Goal: Task Accomplishment & Management: Complete application form

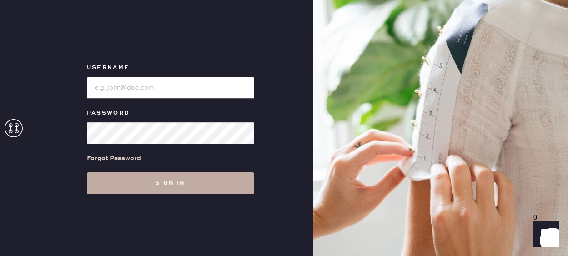
type input "reformationfillmore"
click at [159, 186] on button "Sign in" at bounding box center [170, 183] width 167 height 22
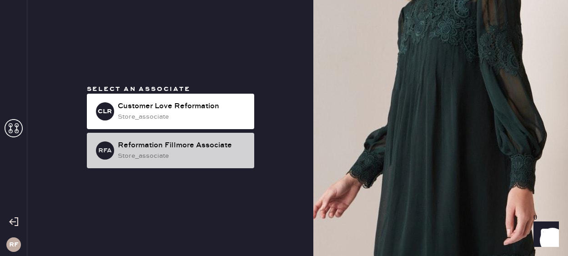
click at [146, 158] on div "store_associate" at bounding box center [182, 156] width 129 height 10
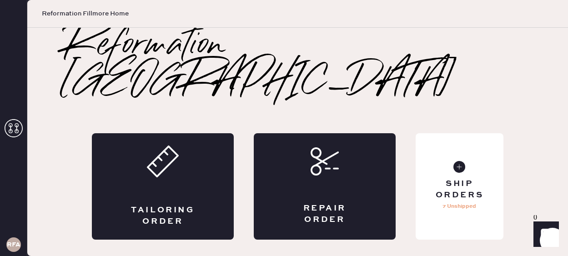
scroll to position [1, 0]
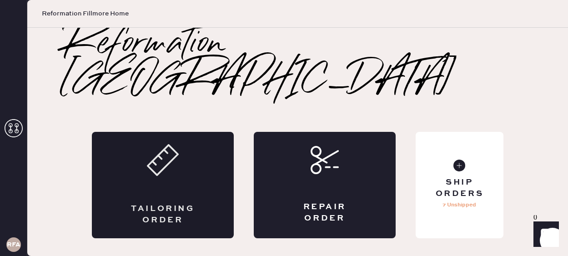
click at [184, 165] on div "Tailoring Order" at bounding box center [163, 185] width 142 height 106
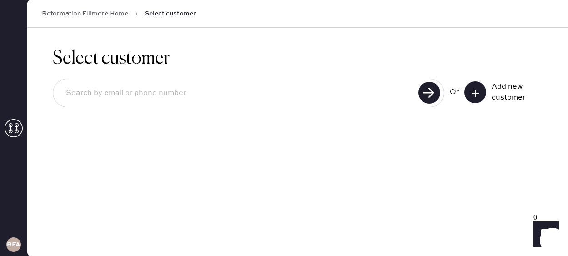
click at [224, 90] on input at bounding box center [237, 93] width 357 height 21
click at [91, 96] on input "rochelle.ronan@gmail.com" at bounding box center [237, 93] width 357 height 21
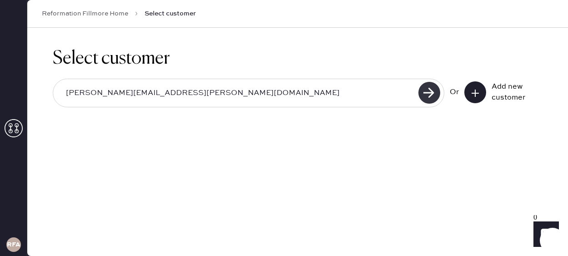
click at [428, 89] on use at bounding box center [430, 93] width 22 height 22
click at [91, 94] on input "rochele.ronan@gmail.com" at bounding box center [237, 93] width 357 height 21
click at [426, 91] on use at bounding box center [430, 93] width 22 height 22
click at [135, 88] on input "rochel.ronan@gmail.com" at bounding box center [237, 93] width 357 height 21
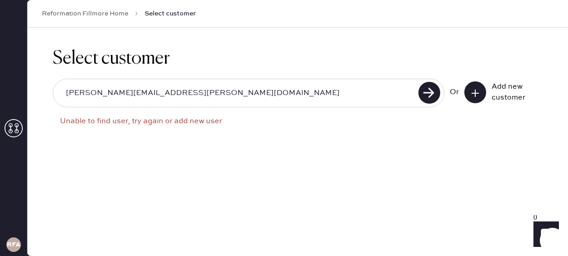
click at [135, 88] on input "rochel.ronan@gmail.com" at bounding box center [237, 93] width 357 height 21
click at [86, 91] on input "rochel.ronan@gmail.com" at bounding box center [237, 93] width 357 height 21
click at [87, 94] on input "rochel.ronan@gmail.com" at bounding box center [237, 93] width 357 height 21
type input "rochell.ronan@gmail.com"
click at [423, 93] on use at bounding box center [430, 93] width 22 height 22
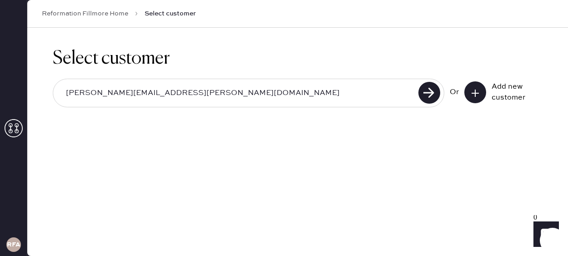
click at [96, 93] on input "rochell.ronan@gmail.com" at bounding box center [237, 93] width 357 height 21
click at [433, 94] on use at bounding box center [430, 93] width 22 height 22
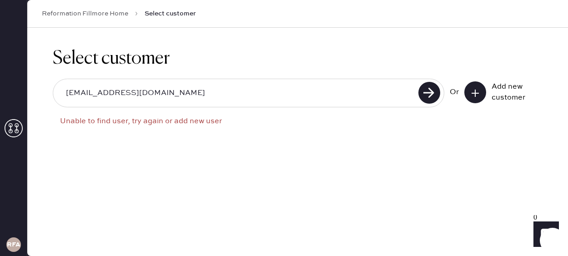
drag, startPoint x: 148, startPoint y: 94, endPoint x: 128, endPoint y: 94, distance: 20.0
click at [128, 94] on input "rochelle_roldan@gmail.com" at bounding box center [237, 93] width 357 height 21
type input "rochelle_roldan@hotmail.com"
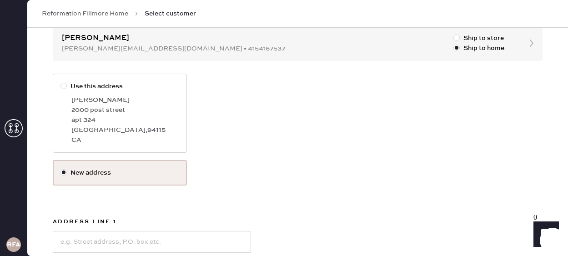
scroll to position [227, 0]
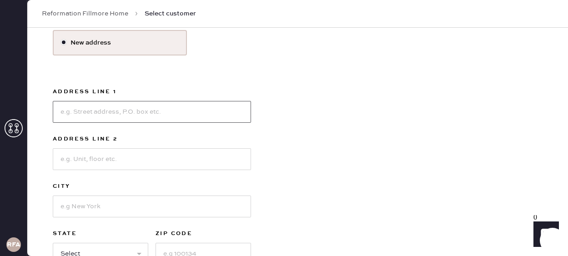
click at [102, 109] on input at bounding box center [152, 112] width 198 height 22
type input "[STREET_ADDRESS][US_STATE]"
click at [175, 165] on input at bounding box center [152, 159] width 198 height 22
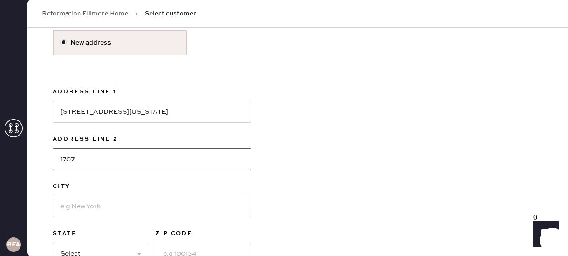
type input "1707"
click at [76, 206] on input at bounding box center [152, 207] width 198 height 22
type input "[GEOGRAPHIC_DATA]"
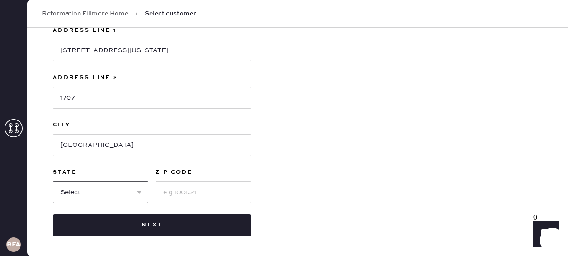
click at [106, 198] on select "Select AK AL AR AZ CA CO CT DC DE FL GA HI IA ID IL IN KS KY LA MA MD ME MI MN …" at bounding box center [101, 193] width 96 height 22
select select "CA"
click at [53, 182] on select "Select AK AL AR AZ CA CO CT DC DE FL GA HI IA ID IL IN KS KY LA MA MD ME MI MN …" at bounding box center [101, 193] width 96 height 22
click at [202, 197] on input at bounding box center [204, 193] width 96 height 22
type input "94108"
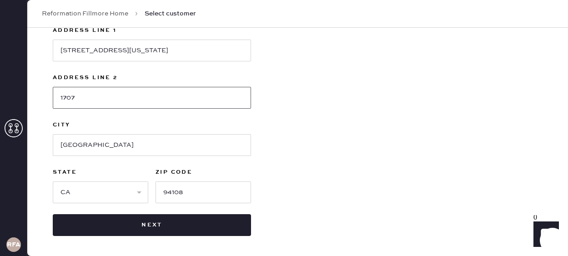
click at [59, 101] on input "1707" at bounding box center [152, 98] width 198 height 22
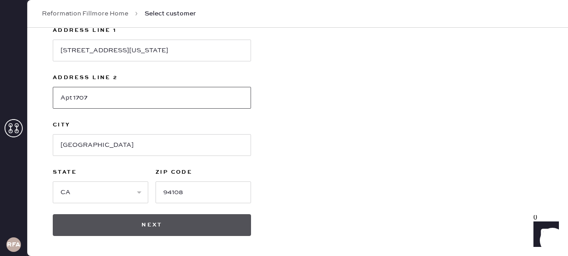
type input "Apt 1707"
click at [187, 231] on button "Next" at bounding box center [152, 225] width 198 height 22
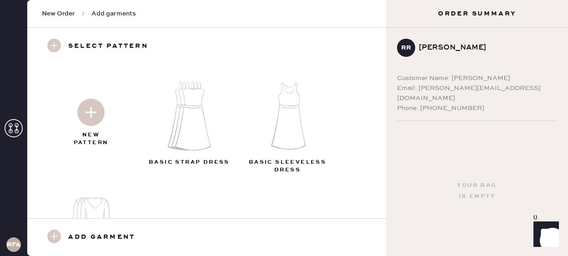
scroll to position [2, 0]
click at [194, 118] on img at bounding box center [193, 116] width 98 height 79
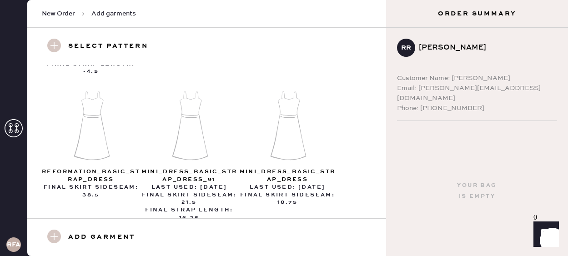
scroll to position [600, 0]
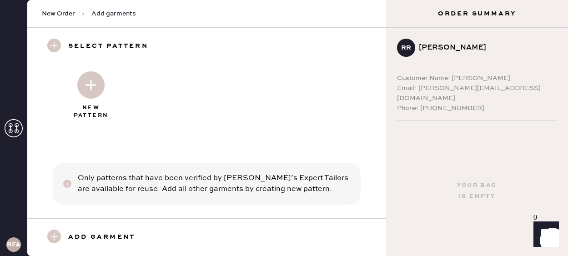
click at [92, 84] on img at bounding box center [90, 84] width 27 height 27
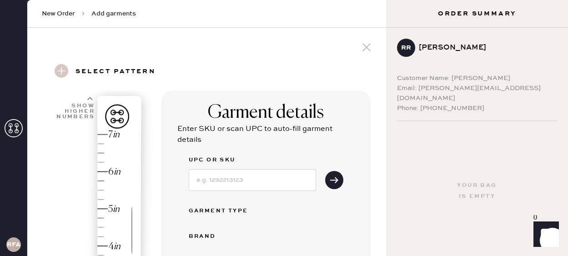
select select "6"
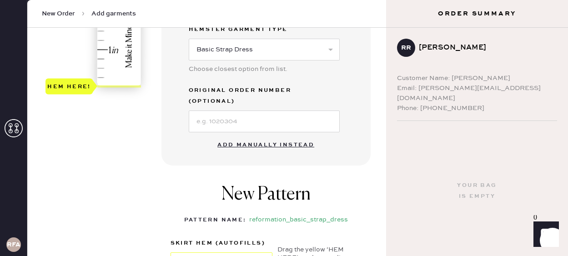
scroll to position [319, 0]
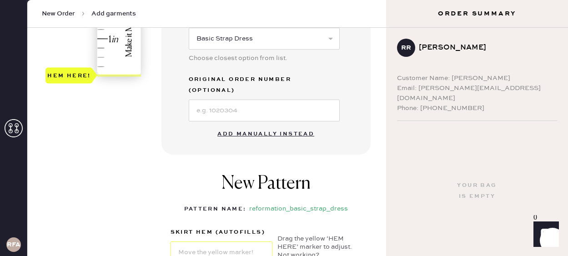
click at [276, 125] on button "Add manually instead" at bounding box center [266, 134] width 108 height 18
select select "6"
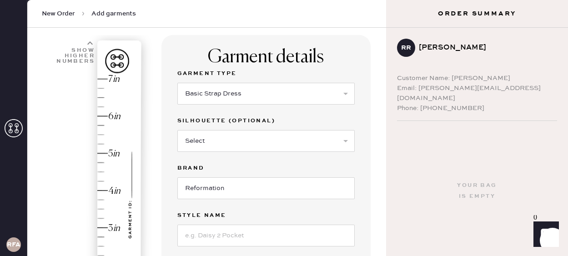
scroll to position [59, 0]
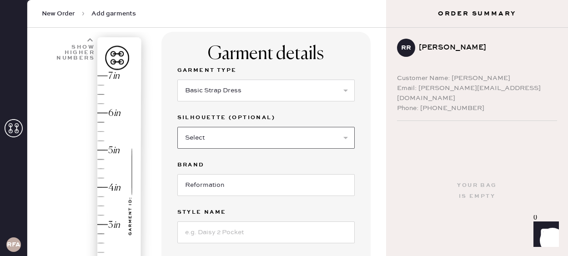
click at [209, 142] on select "Select Maxi Dress Midi Dress Mini Dress Other" at bounding box center [265, 138] width 177 height 22
select select "37"
click at [177, 127] on select "Select Maxi Dress Midi Dress Mini Dress Other" at bounding box center [265, 138] width 177 height 22
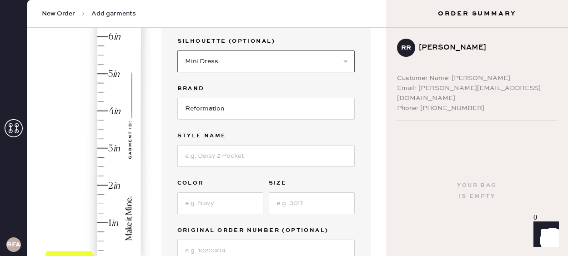
scroll to position [138, 0]
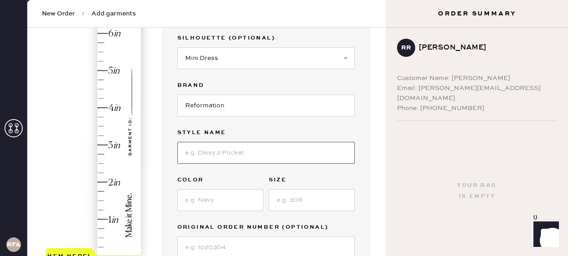
click at [211, 154] on input at bounding box center [265, 153] width 177 height 22
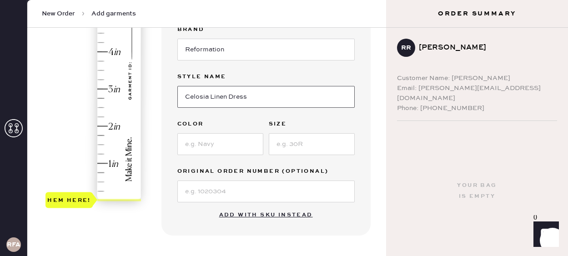
type input "Celosia Linen Dress"
click at [212, 146] on input at bounding box center [220, 144] width 86 height 22
type input "Black"
click at [314, 142] on input at bounding box center [312, 144] width 86 height 22
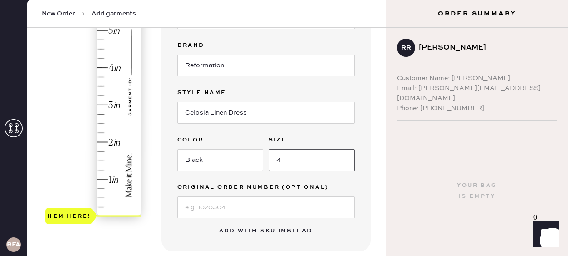
scroll to position [177, 0]
type input "4"
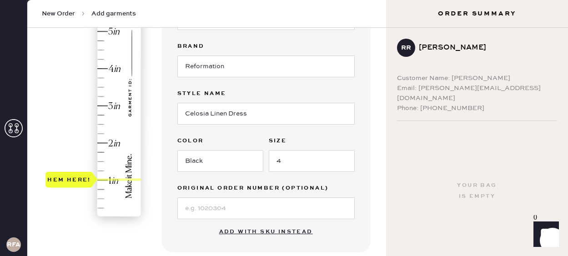
click at [104, 179] on div "Hem here!" at bounding box center [93, 87] width 97 height 268
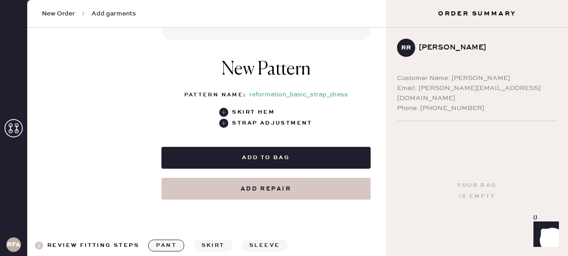
scroll to position [390, 0]
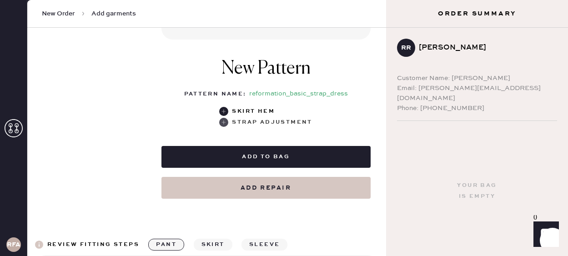
click at [227, 123] on use at bounding box center [223, 122] width 9 height 9
click at [225, 122] on use at bounding box center [223, 122] width 9 height 9
click at [227, 121] on use at bounding box center [223, 122] width 9 height 9
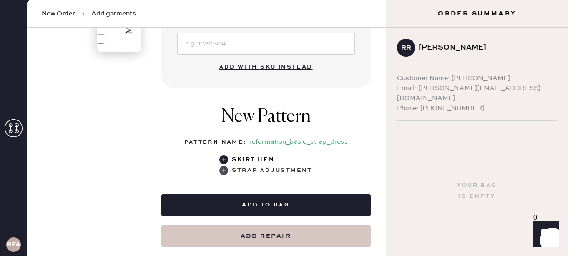
scroll to position [340, 0]
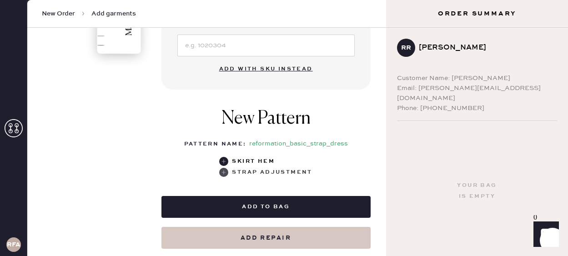
click at [227, 174] on use at bounding box center [223, 172] width 9 height 9
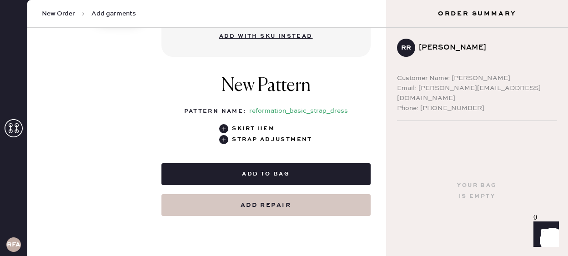
scroll to position [380, 0]
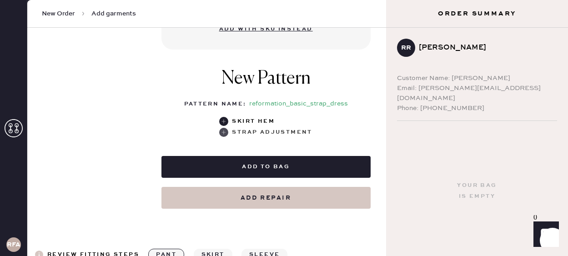
click at [226, 132] on use at bounding box center [223, 132] width 9 height 9
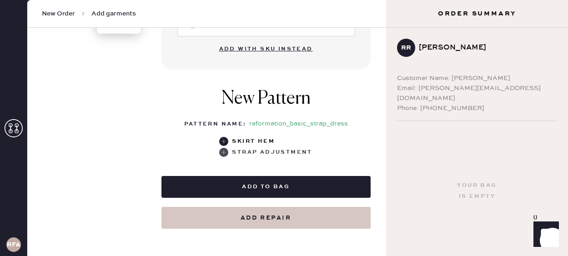
scroll to position [363, 0]
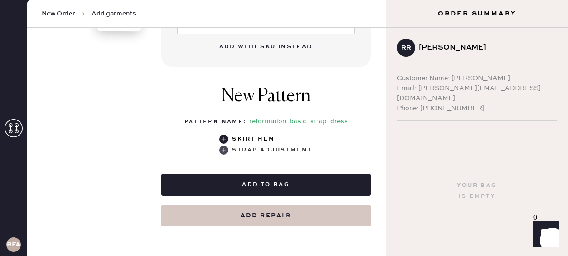
click at [227, 151] on use at bounding box center [223, 150] width 9 height 9
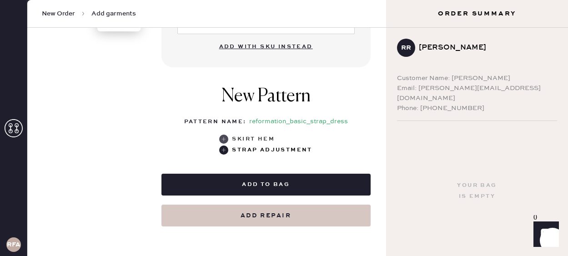
click at [227, 136] on use at bounding box center [223, 139] width 9 height 9
click at [225, 159] on div "New Pattern Pattern Name : reformation_basic_strap_dress 1 in 2 in 3 in 4 in Sh…" at bounding box center [266, 120] width 209 height 88
click at [224, 151] on use at bounding box center [223, 150] width 9 height 9
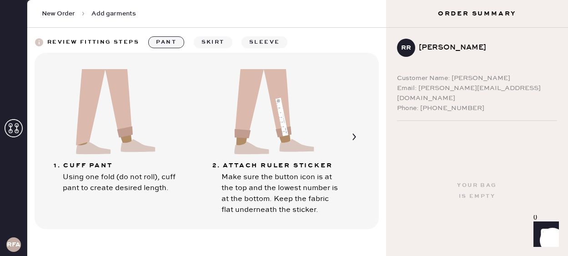
scroll to position [604, 0]
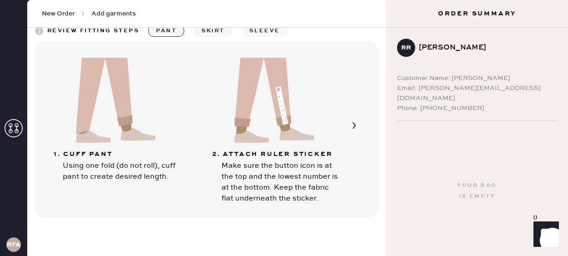
click at [261, 34] on button "sleeve" at bounding box center [265, 31] width 46 height 12
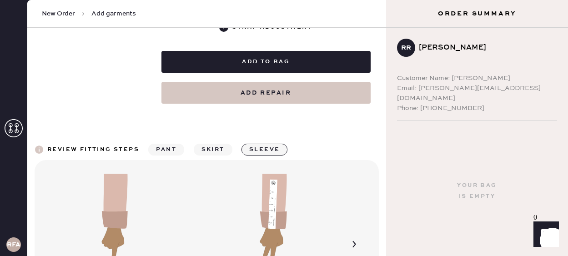
scroll to position [454, 0]
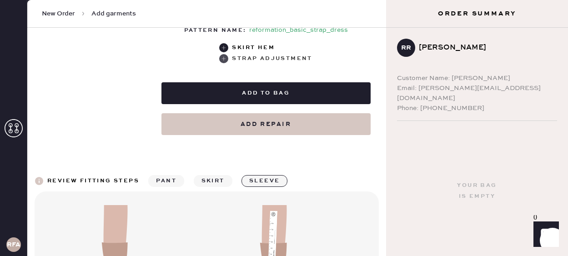
click at [223, 59] on use at bounding box center [223, 58] width 9 height 9
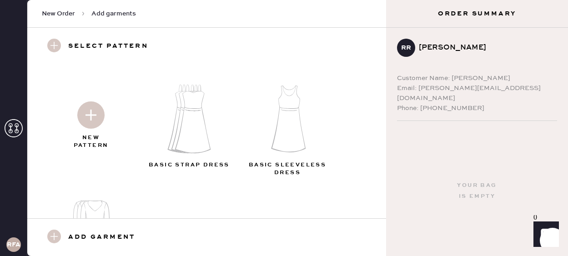
click at [192, 133] on img at bounding box center [193, 119] width 98 height 79
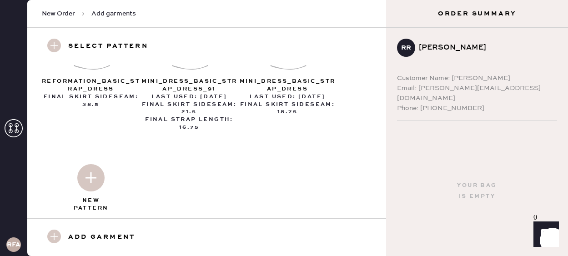
scroll to position [500, 0]
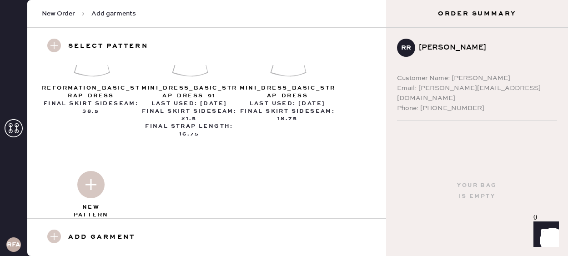
click at [87, 173] on img at bounding box center [90, 184] width 27 height 27
select select "6"
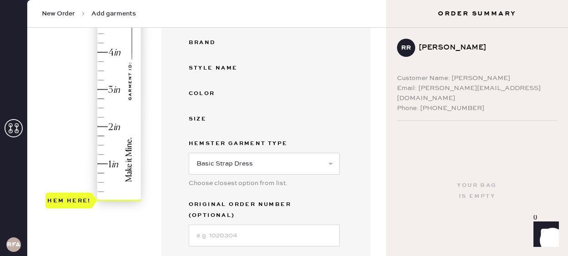
scroll to position [214, 0]
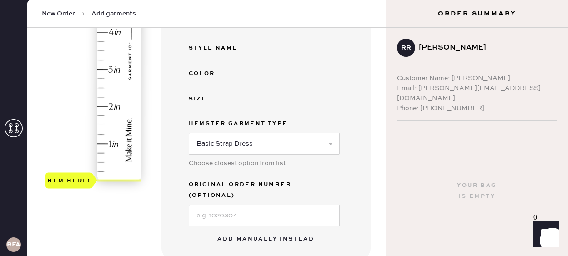
type input "1"
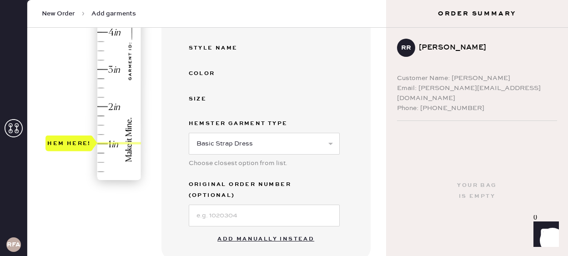
click at [106, 141] on div "Hem here!" at bounding box center [93, 51] width 97 height 268
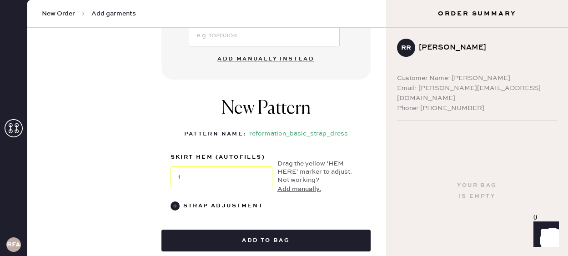
scroll to position [406, 0]
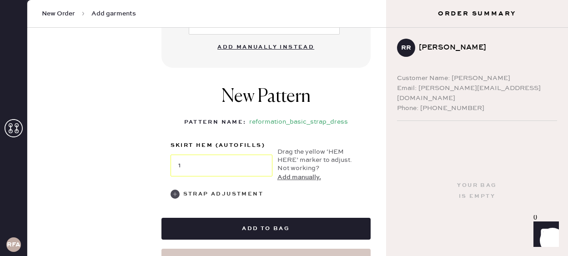
click at [173, 190] on use at bounding box center [175, 194] width 9 height 9
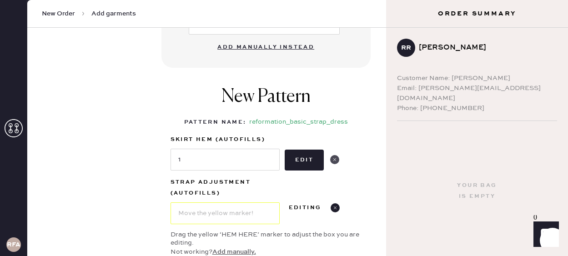
click at [335, 155] on use at bounding box center [334, 159] width 9 height 9
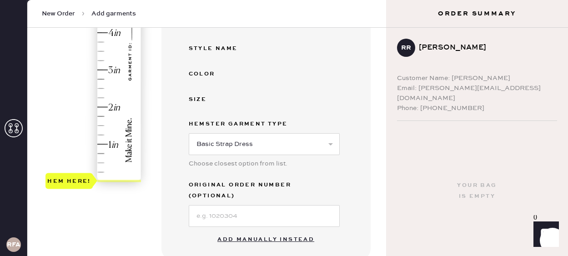
scroll to position [216, 0]
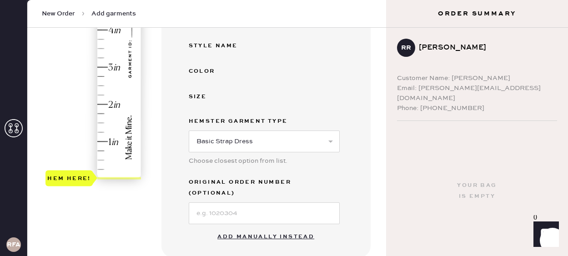
click at [243, 228] on button "Add manually instead" at bounding box center [266, 237] width 108 height 18
select select "6"
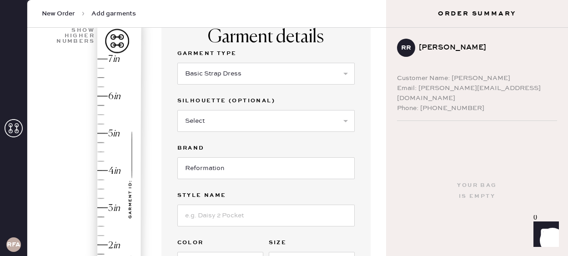
scroll to position [66, 0]
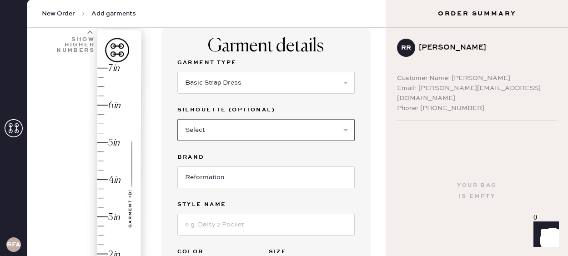
click at [199, 134] on select "Select Maxi Dress Midi Dress Mini Dress Other" at bounding box center [265, 130] width 177 height 22
select select "37"
click at [177, 119] on select "Select Maxi Dress Midi Dress Mini Dress Other" at bounding box center [265, 130] width 177 height 22
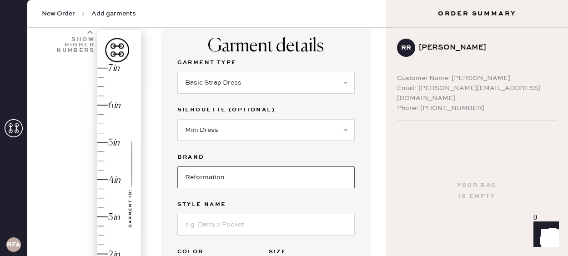
click at [203, 181] on input "Reformation" at bounding box center [265, 178] width 177 height 22
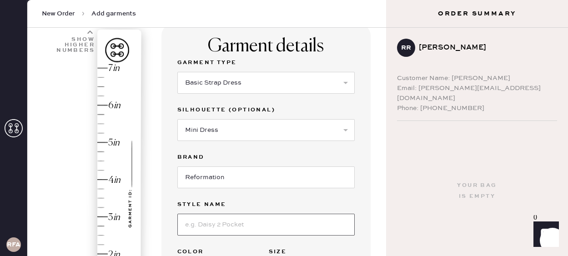
click at [198, 223] on input at bounding box center [265, 225] width 177 height 22
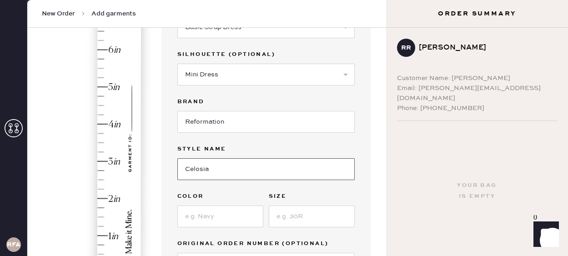
scroll to position [122, 0]
type input "Celosia"
click at [221, 214] on input at bounding box center [220, 217] width 86 height 22
type input "Black"
click at [313, 218] on input at bounding box center [312, 217] width 86 height 22
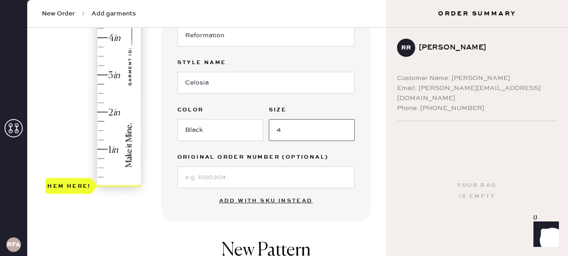
scroll to position [209, 0]
type input "4"
click at [106, 148] on div "Hem here!" at bounding box center [93, 56] width 97 height 268
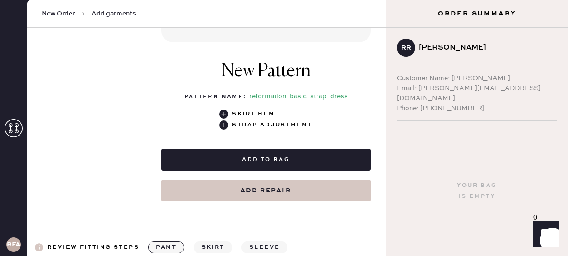
scroll to position [398, 0]
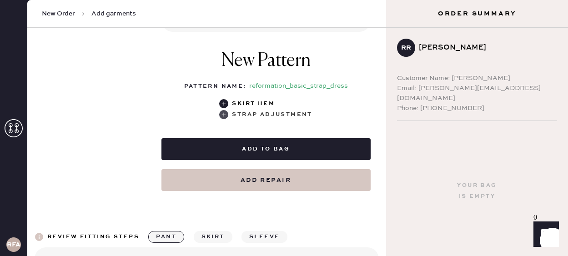
click at [226, 115] on use at bounding box center [223, 114] width 9 height 9
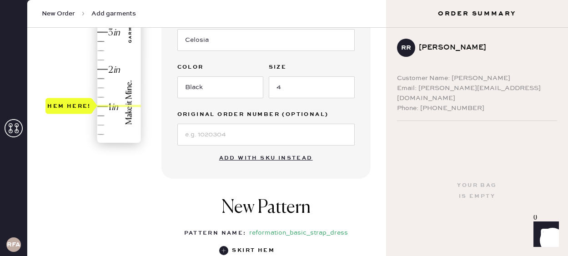
scroll to position [263, 0]
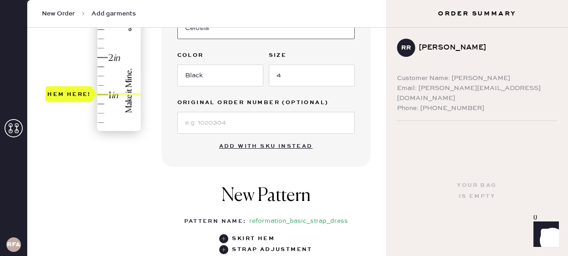
click at [227, 30] on input "Celosia" at bounding box center [265, 28] width 177 height 22
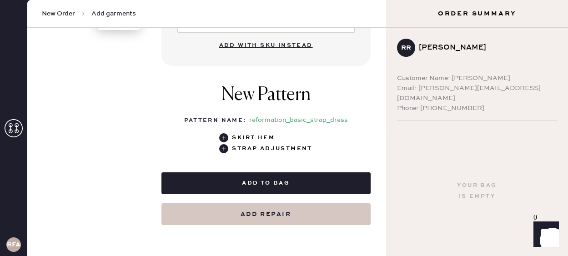
scroll to position [366, 0]
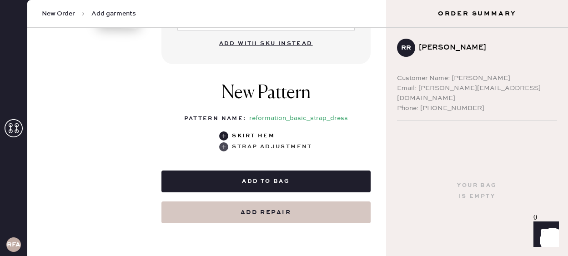
type input "Celosia Linen Dress"
click at [223, 145] on use at bounding box center [223, 146] width 9 height 9
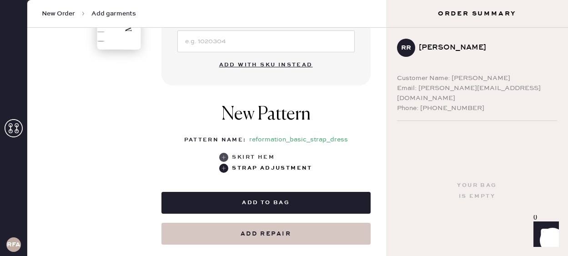
scroll to position [348, 0]
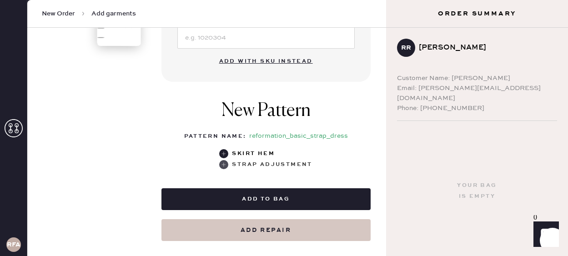
click at [225, 162] on use at bounding box center [223, 164] width 9 height 9
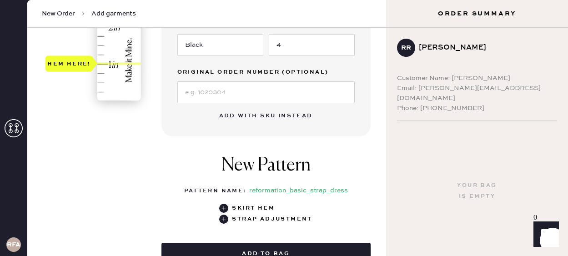
scroll to position [312, 0]
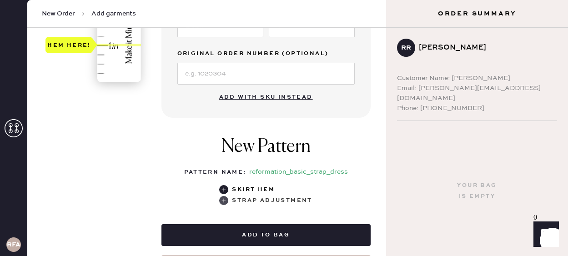
click at [226, 199] on use at bounding box center [223, 200] width 9 height 9
click at [225, 186] on use at bounding box center [223, 189] width 9 height 9
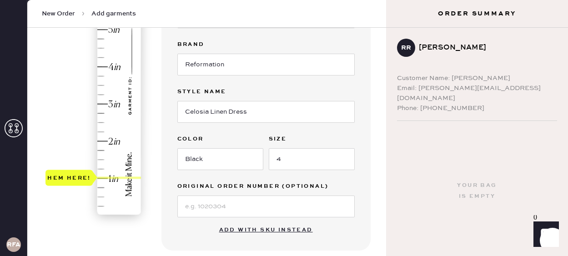
scroll to position [0, 0]
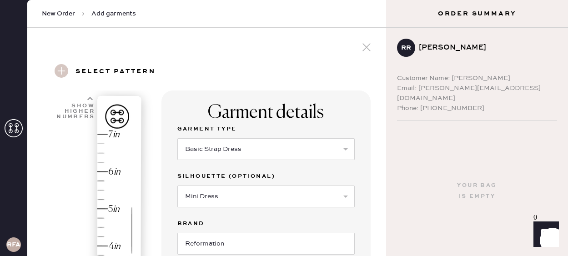
click at [364, 46] on icon at bounding box center [367, 47] width 14 height 14
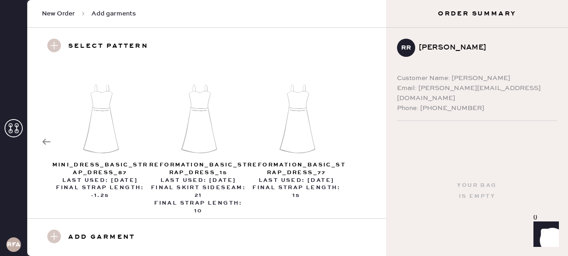
click at [55, 47] on use at bounding box center [54, 46] width 14 height 14
click at [55, 46] on use at bounding box center [54, 46] width 14 height 14
click at [71, 47] on h3 "Select pattern" at bounding box center [108, 46] width 80 height 15
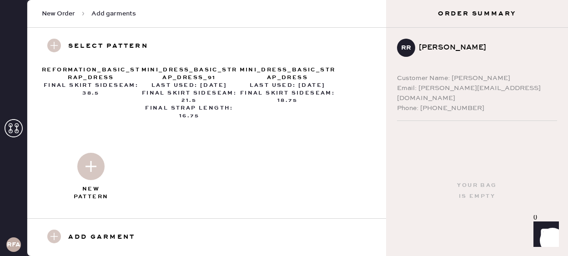
scroll to position [600, 0]
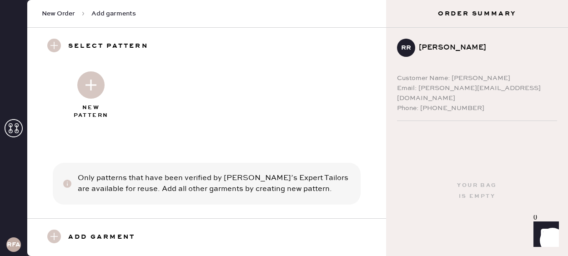
click at [88, 83] on img at bounding box center [90, 84] width 27 height 27
select select "6"
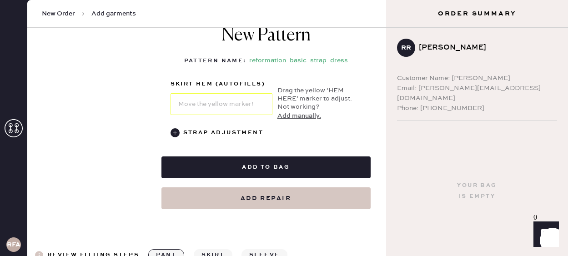
scroll to position [464, 0]
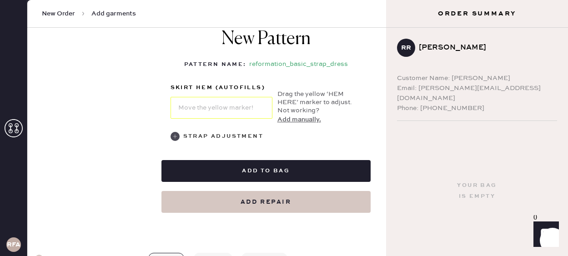
click at [173, 132] on use at bounding box center [175, 136] width 9 height 9
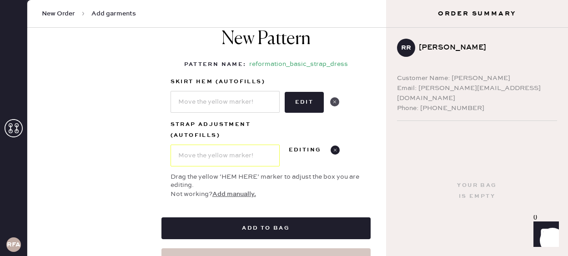
click at [332, 97] on use at bounding box center [334, 101] width 9 height 9
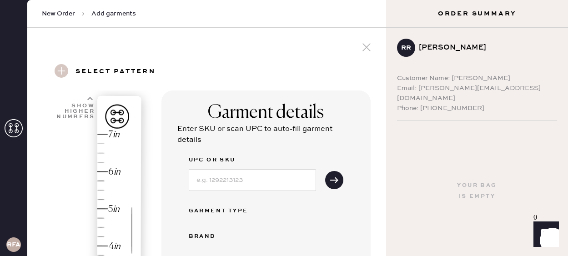
scroll to position [288, 0]
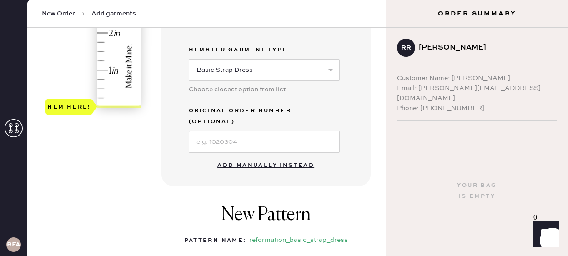
click at [251, 158] on button "Add manually instead" at bounding box center [266, 166] width 108 height 18
select select "6"
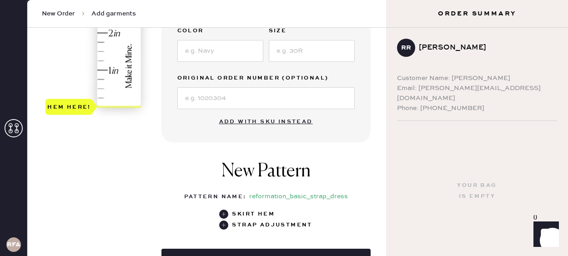
scroll to position [281, 0]
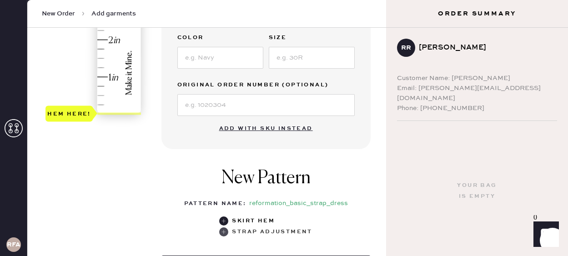
click at [225, 234] on use at bounding box center [223, 231] width 9 height 9
click at [224, 232] on use at bounding box center [223, 231] width 9 height 9
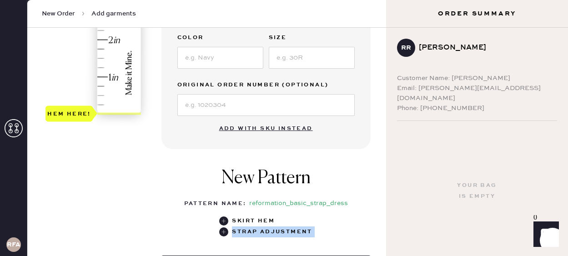
click at [241, 127] on button "Add with SKU instead" at bounding box center [266, 129] width 105 height 18
select select "6"
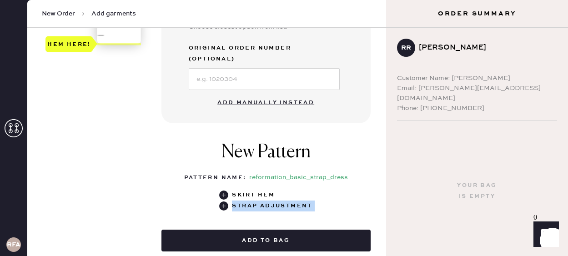
scroll to position [351, 0]
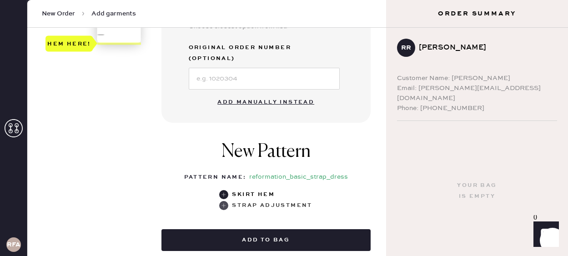
click at [228, 201] on use at bounding box center [223, 205] width 9 height 9
click at [223, 201] on use at bounding box center [223, 205] width 9 height 9
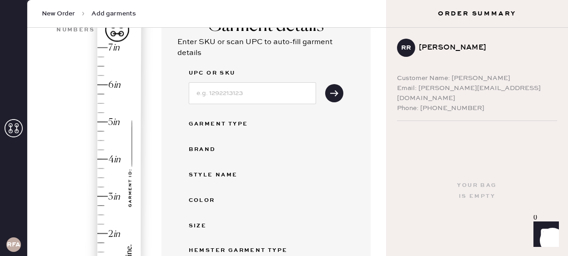
scroll to position [0, 0]
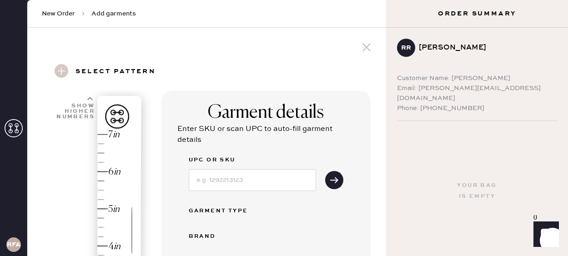
click at [366, 50] on icon at bounding box center [367, 47] width 14 height 14
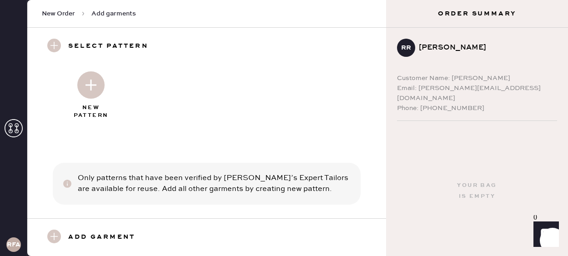
click at [89, 89] on img at bounding box center [90, 84] width 27 height 27
select select "6"
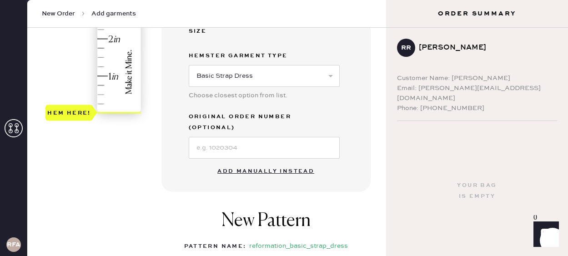
scroll to position [283, 0]
click at [256, 162] on button "Add manually instead" at bounding box center [266, 171] width 108 height 18
select select "6"
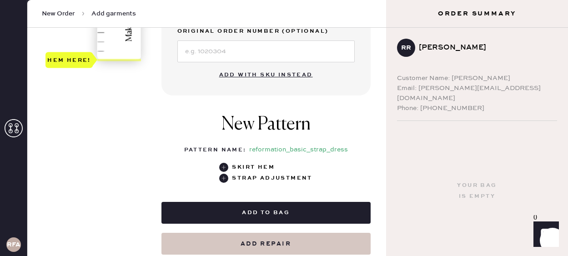
scroll to position [339, 0]
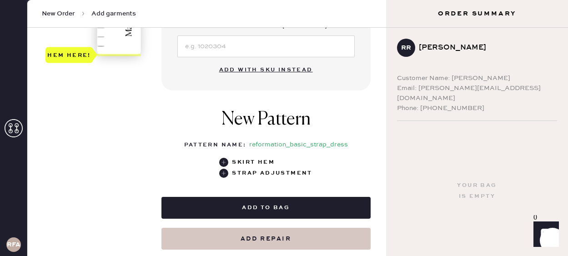
click at [255, 68] on button "Add with SKU instead" at bounding box center [266, 70] width 105 height 18
select select "6"
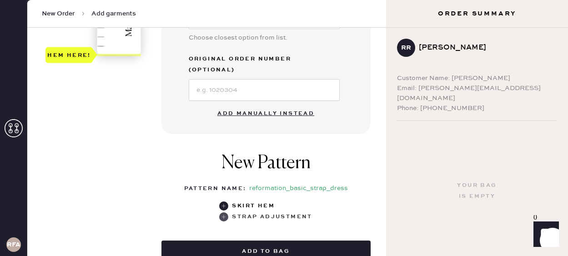
click at [229, 212] on div "Strap Adjustment" at bounding box center [265, 217] width 93 height 11
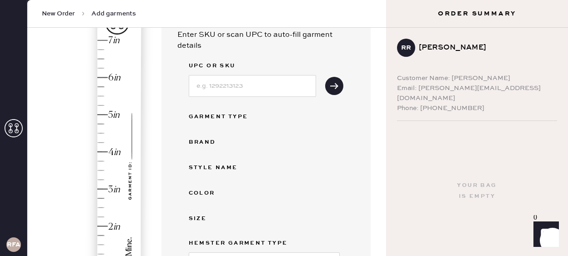
scroll to position [0, 0]
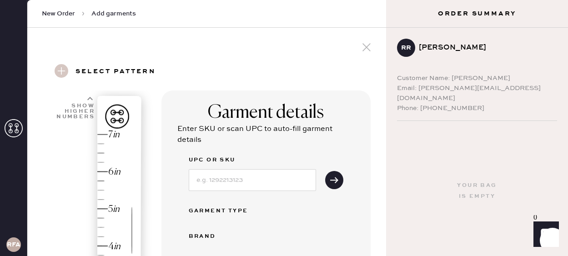
click at [365, 49] on use at bounding box center [367, 47] width 8 height 8
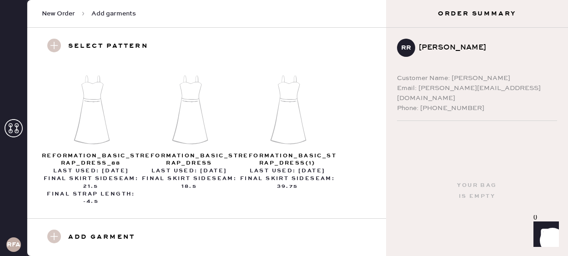
scroll to position [258, 0]
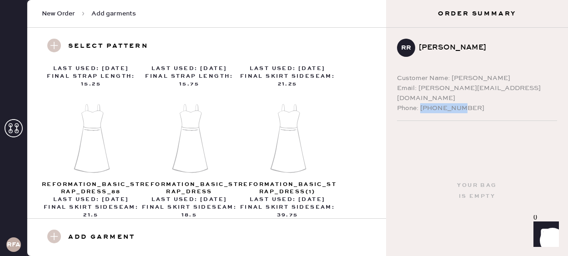
drag, startPoint x: 421, startPoint y: 99, endPoint x: 490, endPoint y: 99, distance: 68.7
click at [490, 103] on div "Phone: [PHONE_NUMBER]" at bounding box center [477, 108] width 160 height 10
copy div "4154167537"
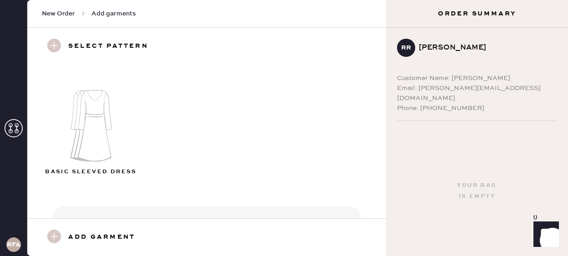
scroll to position [162, 0]
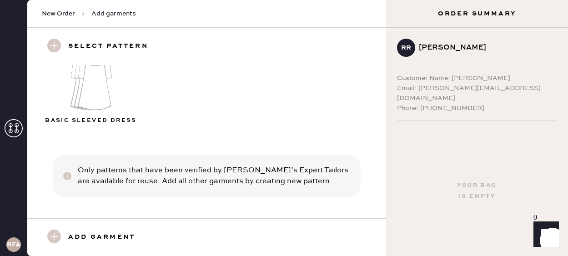
click at [55, 42] on use at bounding box center [54, 46] width 14 height 14
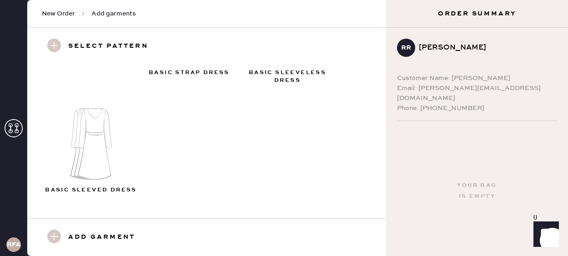
scroll to position [0, 0]
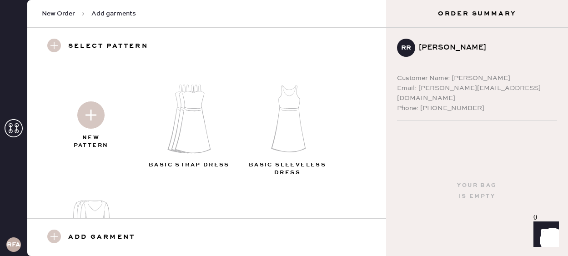
click at [84, 125] on img at bounding box center [90, 114] width 27 height 27
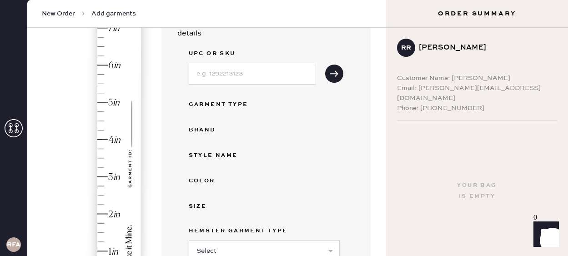
scroll to position [305, 0]
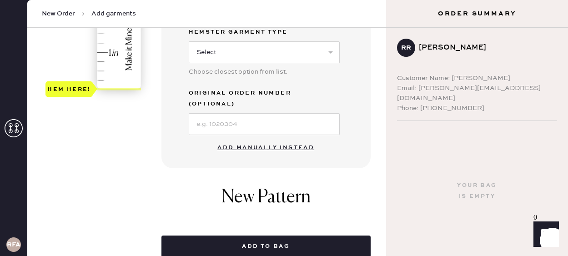
click at [265, 139] on button "Add manually instead" at bounding box center [266, 148] width 108 height 18
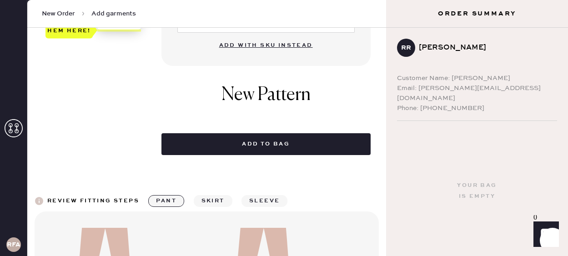
scroll to position [369, 0]
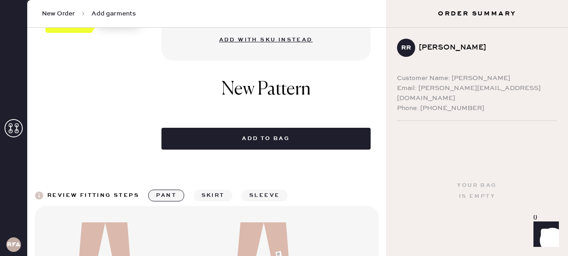
click at [268, 198] on button "sleeve" at bounding box center [265, 196] width 46 height 12
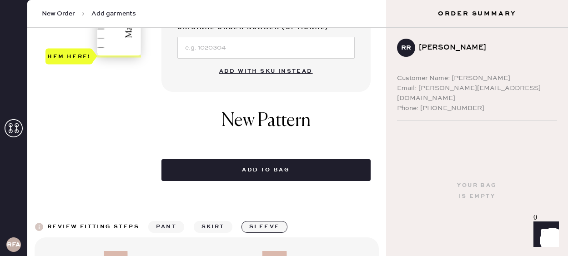
scroll to position [0, 0]
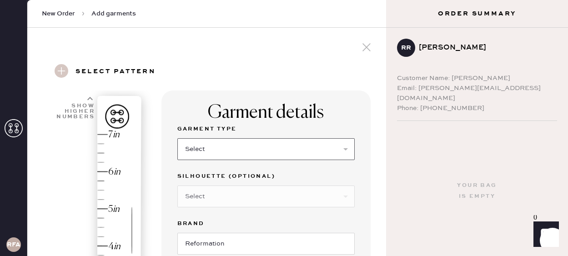
click at [226, 147] on select "Select Basic Skirt Jeans Leggings Pants Shorts Basic Sleeved Dress Basic Sleeve…" at bounding box center [265, 149] width 177 height 22
select select "6"
click at [177, 138] on select "Select Basic Skirt Jeans Leggings Pants Shorts Basic Sleeved Dress Basic Sleeve…" at bounding box center [265, 149] width 177 height 22
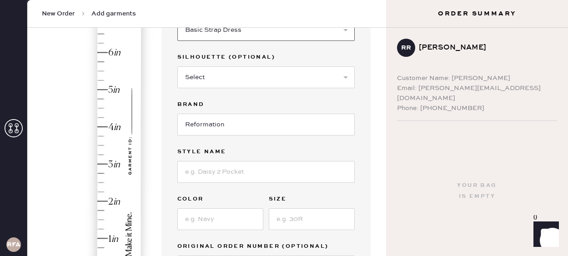
scroll to position [118, 0]
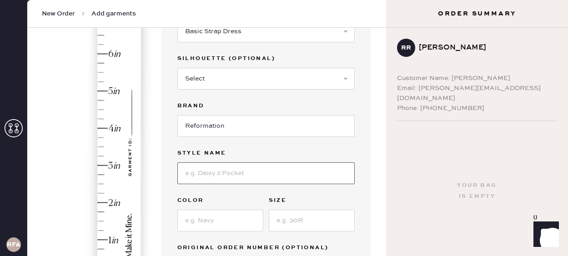
click at [217, 170] on input at bounding box center [265, 173] width 177 height 22
type input "Celosia Linen Dress"
click at [216, 224] on input at bounding box center [220, 221] width 86 height 22
type input "Black"
click at [314, 221] on input at bounding box center [312, 221] width 86 height 22
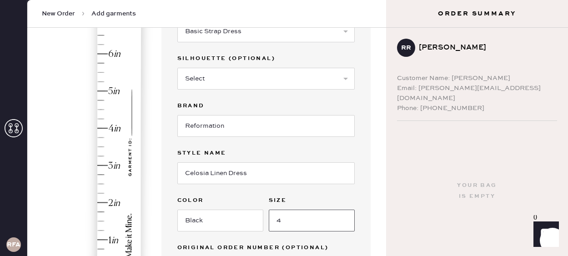
type input "4"
click at [367, 227] on div "Garment details Garment Type Select Basic Skirt Jeans Leggings Pants Shorts Bas…" at bounding box center [266, 142] width 209 height 339
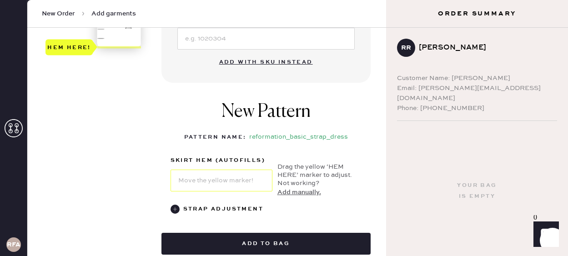
scroll to position [348, 0]
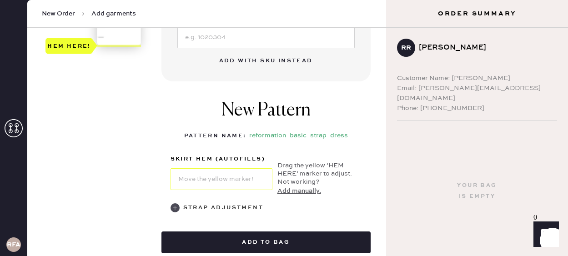
click at [175, 208] on use at bounding box center [175, 207] width 9 height 9
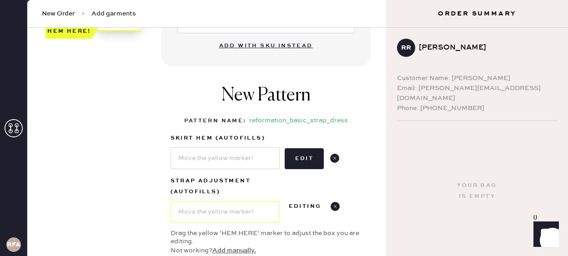
scroll to position [366, 0]
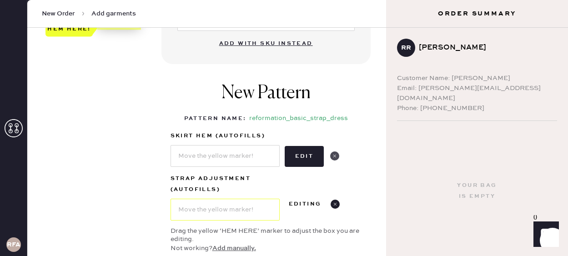
click at [337, 153] on use at bounding box center [334, 155] width 9 height 9
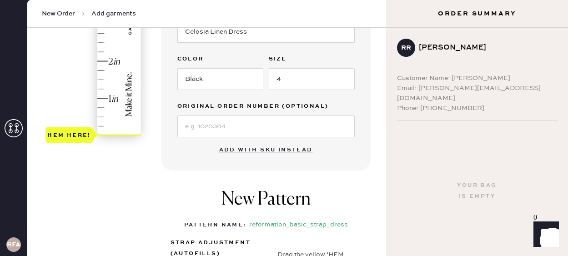
scroll to position [242, 0]
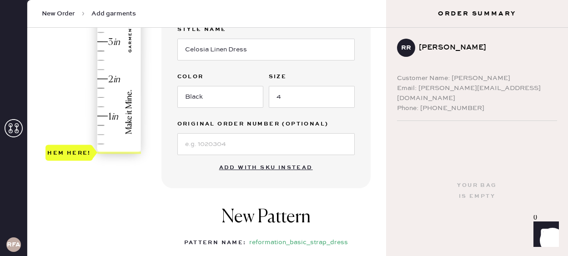
type input "1"
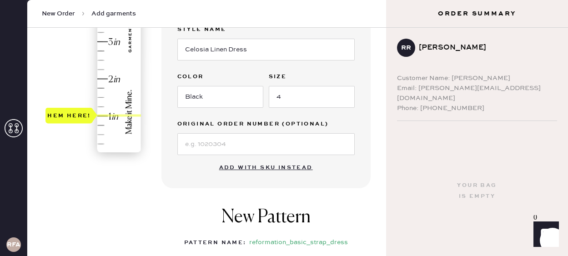
click at [106, 115] on div "Hem here!" at bounding box center [93, 23] width 97 height 268
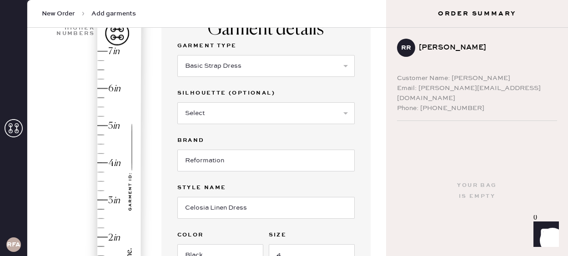
scroll to position [80, 0]
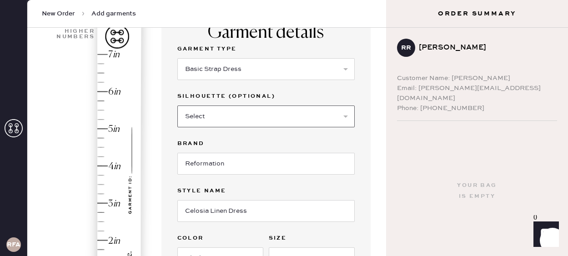
click at [251, 114] on select "Select Maxi Dress Midi Dress Mini Dress Other" at bounding box center [265, 117] width 177 height 22
click at [177, 106] on select "Select Maxi Dress Midi Dress Mini Dress Other" at bounding box center [265, 117] width 177 height 22
click at [246, 121] on select "Select Maxi Dress Midi Dress Mini Dress Other" at bounding box center [265, 117] width 177 height 22
select select "39"
click at [177, 106] on select "Select Maxi Dress Midi Dress Mini Dress Other" at bounding box center [265, 117] width 177 height 22
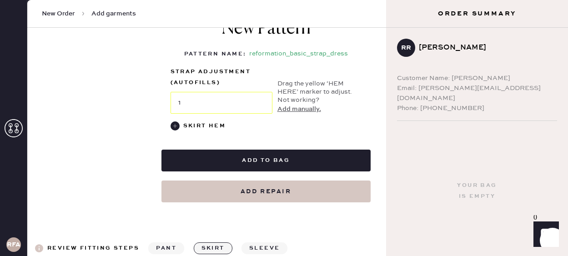
scroll to position [433, 0]
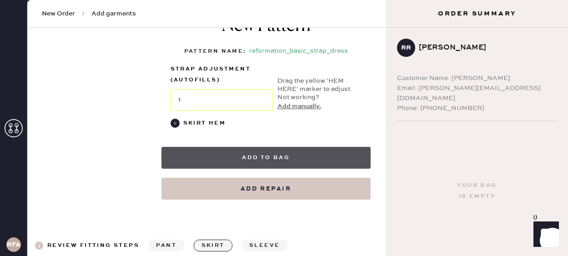
click at [298, 160] on button "Add to bag" at bounding box center [266, 158] width 209 height 22
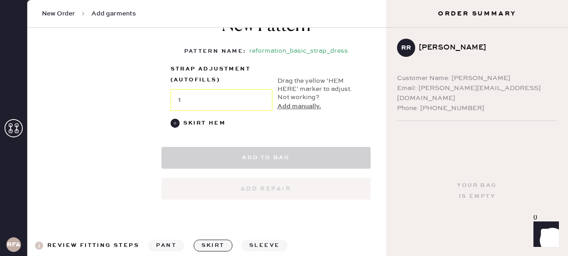
select select "6"
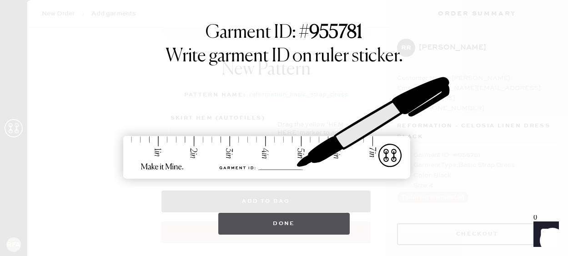
click at [264, 214] on button "Done" at bounding box center [283, 224] width 131 height 22
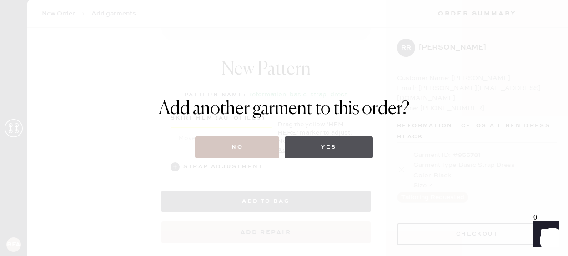
click at [332, 149] on button "Yes" at bounding box center [329, 147] width 88 height 22
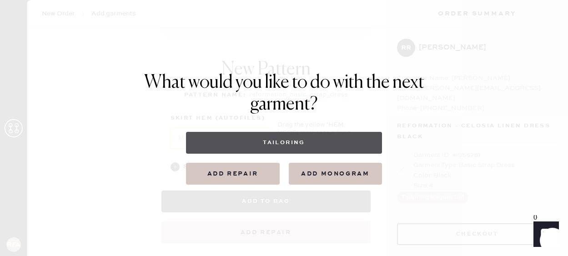
click at [298, 144] on button "Tailoring" at bounding box center [284, 143] width 196 height 22
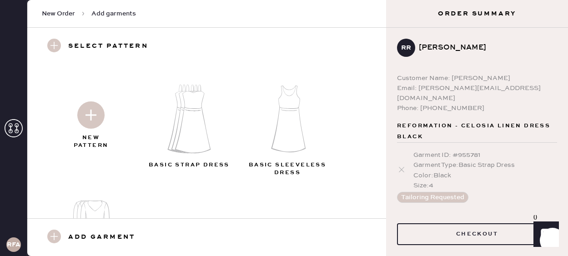
click at [192, 128] on img at bounding box center [193, 119] width 98 height 79
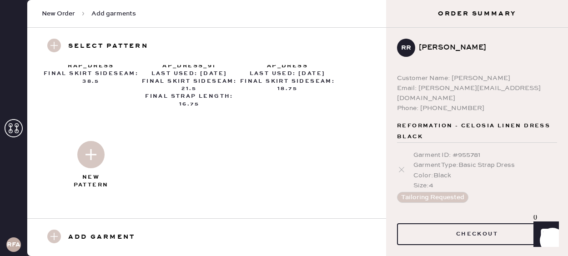
scroll to position [600, 0]
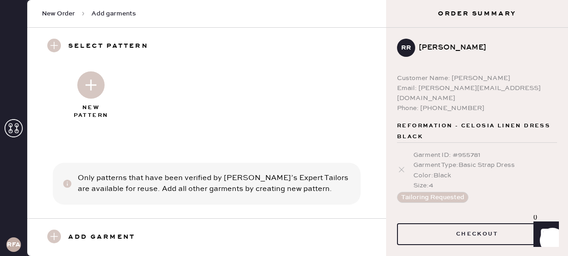
click at [88, 77] on img at bounding box center [90, 84] width 27 height 27
select select "6"
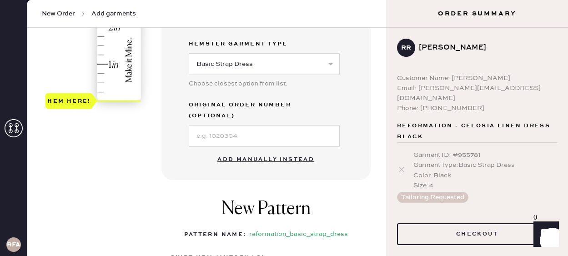
scroll to position [294, 0]
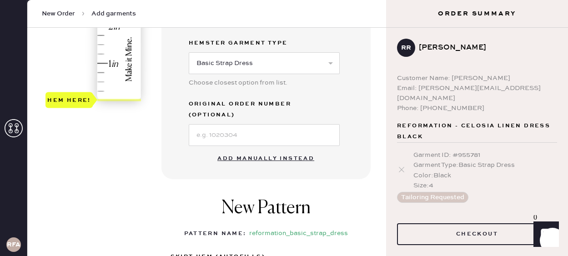
click at [244, 156] on button "Add manually instead" at bounding box center [266, 159] width 108 height 18
select select "6"
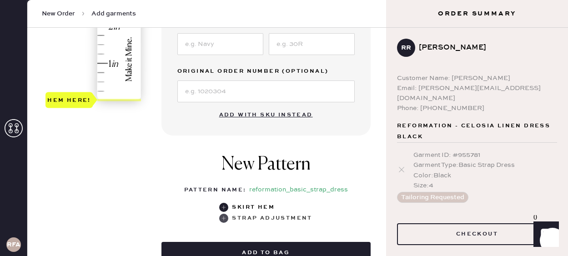
click at [224, 219] on use at bounding box center [223, 218] width 9 height 9
click at [247, 116] on button "Add with SKU instead" at bounding box center [266, 115] width 105 height 18
select select "6"
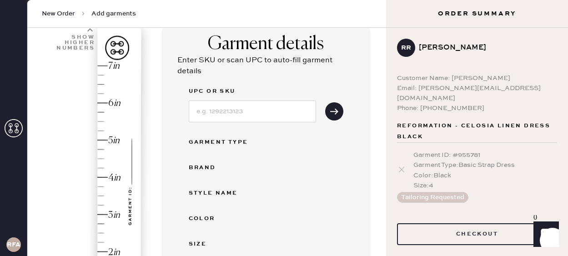
scroll to position [0, 0]
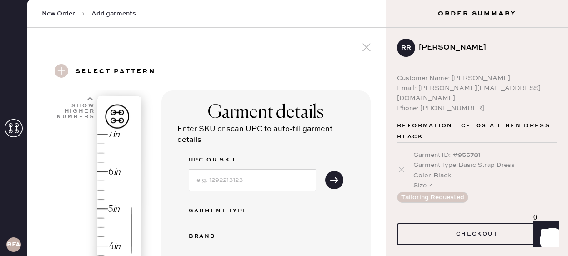
click at [363, 44] on use at bounding box center [367, 47] width 8 height 8
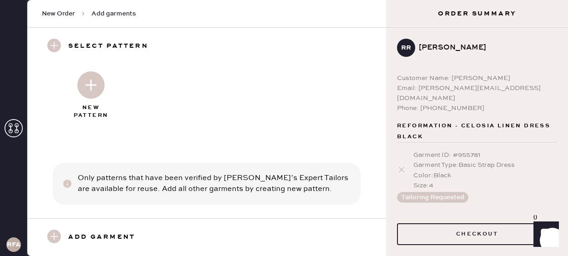
click at [93, 76] on img at bounding box center [90, 84] width 27 height 27
select select "6"
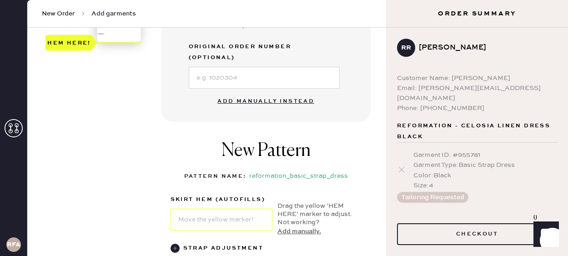
scroll to position [353, 0]
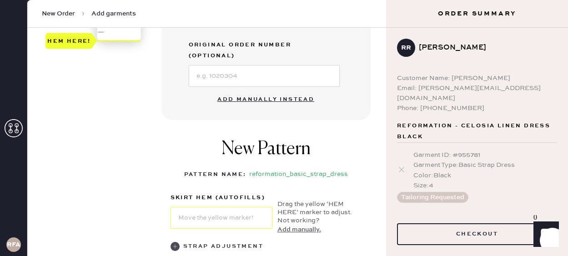
click at [173, 242] on use at bounding box center [175, 246] width 9 height 9
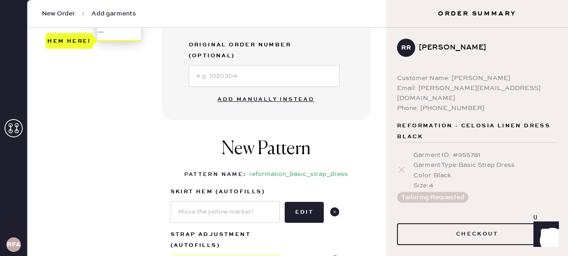
click at [252, 91] on button "Add manually instead" at bounding box center [266, 100] width 108 height 18
select select "6"
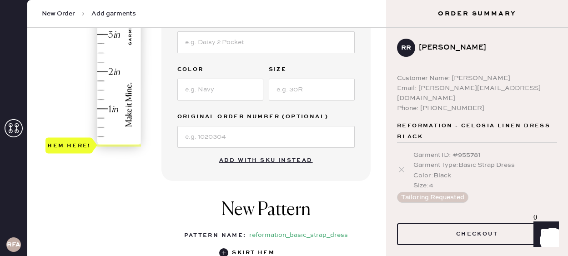
scroll to position [0, 0]
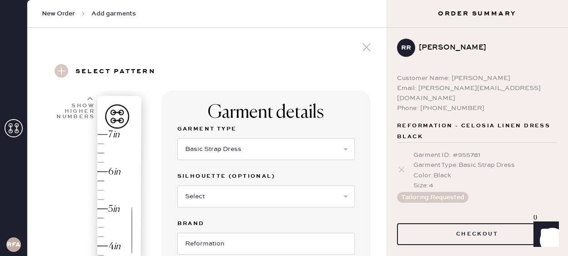
click at [367, 50] on icon at bounding box center [367, 47] width 14 height 14
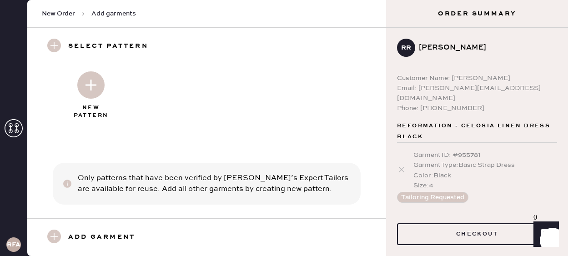
click at [81, 82] on img at bounding box center [90, 84] width 27 height 27
select select "6"
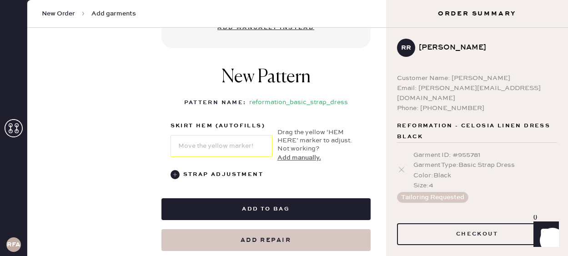
scroll to position [437, 0]
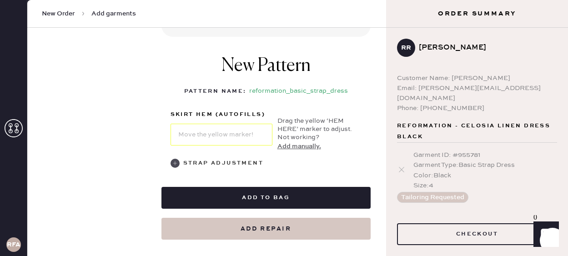
click at [173, 159] on use at bounding box center [175, 163] width 9 height 9
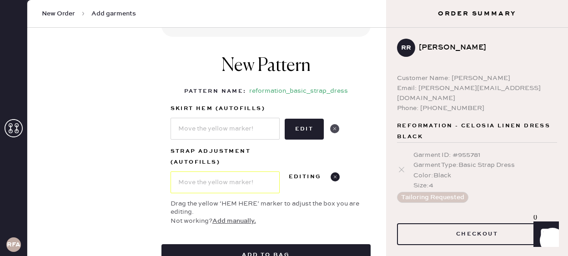
click at [337, 124] on use at bounding box center [334, 128] width 9 height 9
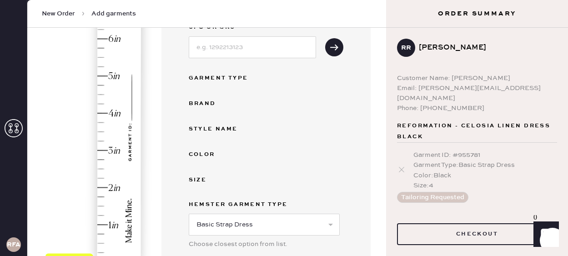
scroll to position [132, 0]
type input "1"
click at [102, 227] on div "Hem here!" at bounding box center [93, 133] width 97 height 268
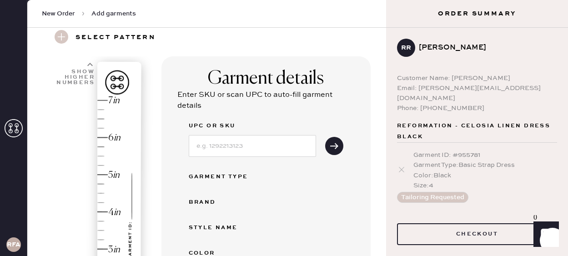
scroll to position [37, 0]
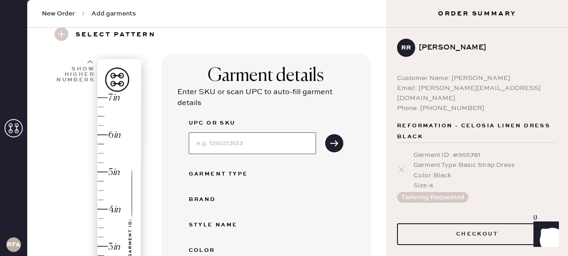
click at [217, 146] on input at bounding box center [252, 143] width 127 height 22
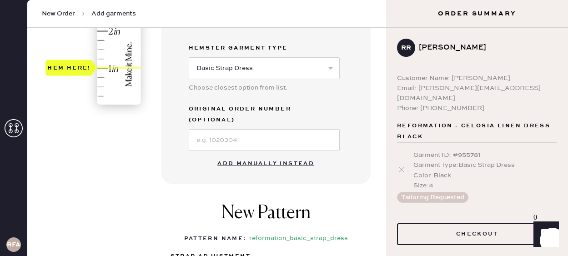
scroll to position [306, 0]
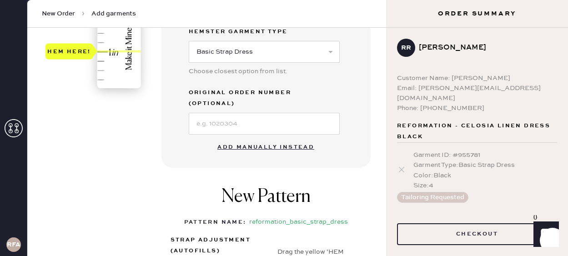
click at [255, 138] on button "Add manually instead" at bounding box center [266, 147] width 108 height 18
select select "6"
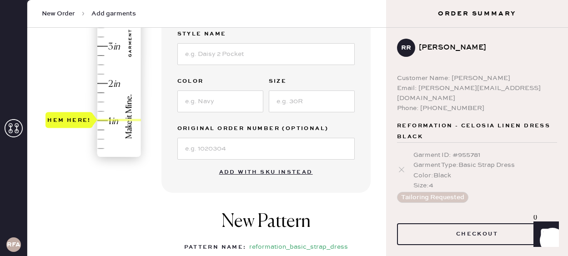
scroll to position [349, 0]
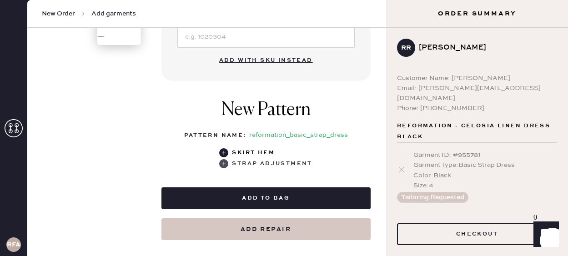
click at [229, 166] on div "Strap Adjustment" at bounding box center [265, 163] width 93 height 11
click at [226, 157] on icon at bounding box center [223, 152] width 9 height 9
click at [225, 170] on div "New Pattern Pattern Name : reformation_basic_strap_dress 1 in 2 in 3 in 4 in Sh…" at bounding box center [266, 134] width 209 height 88
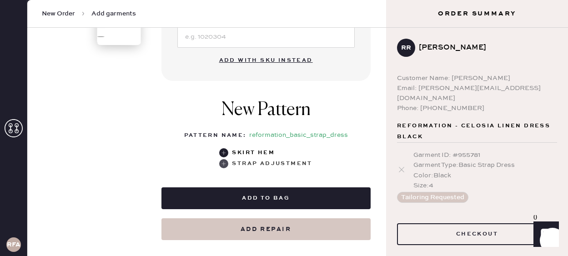
click at [225, 164] on use at bounding box center [223, 163] width 9 height 9
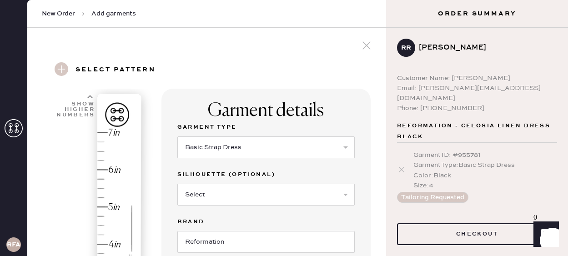
scroll to position [0, 0]
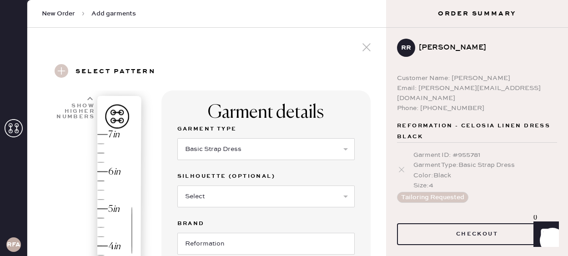
click at [364, 44] on use at bounding box center [367, 47] width 8 height 8
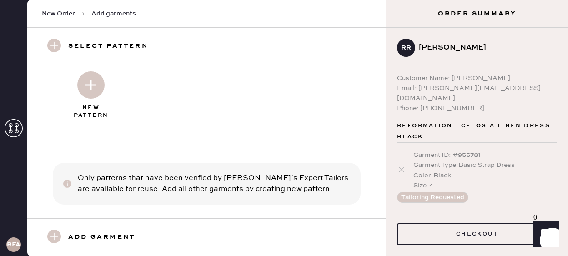
click at [83, 78] on img at bounding box center [90, 84] width 27 height 27
select select "6"
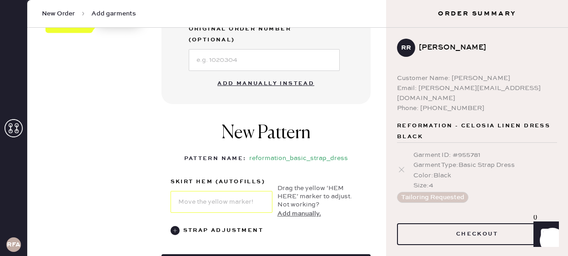
scroll to position [376, 0]
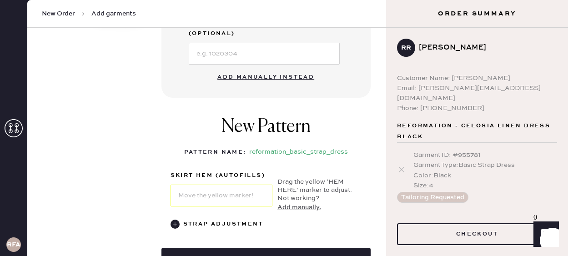
click at [285, 68] on button "Add manually instead" at bounding box center [266, 77] width 108 height 18
select select "6"
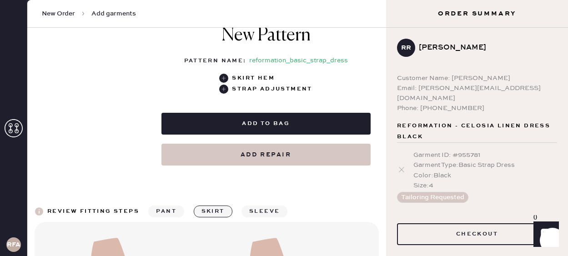
scroll to position [419, 0]
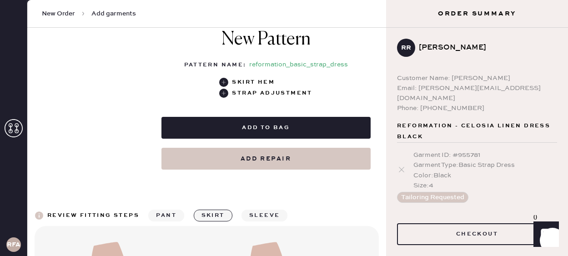
click at [256, 215] on button "sleeve" at bounding box center [265, 216] width 46 height 12
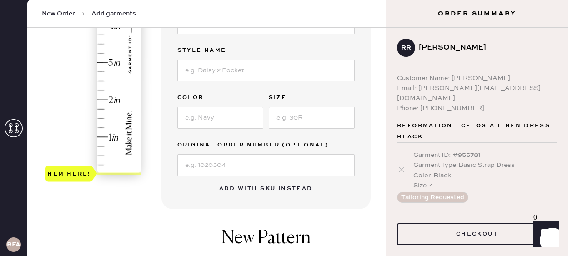
scroll to position [0, 0]
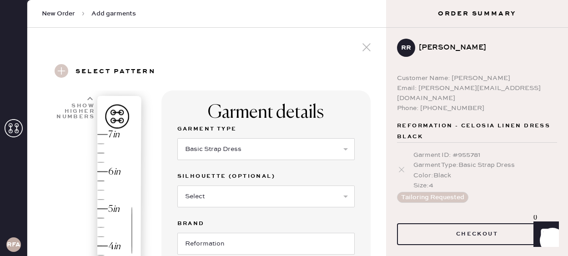
click at [364, 48] on icon at bounding box center [367, 47] width 14 height 14
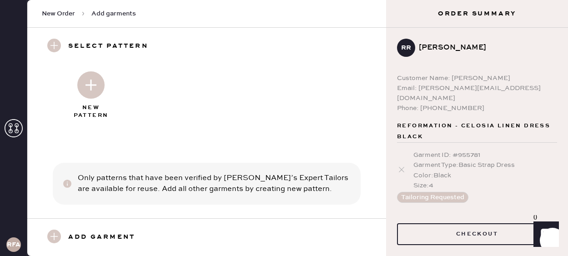
click at [88, 76] on img at bounding box center [90, 84] width 27 height 27
select select "6"
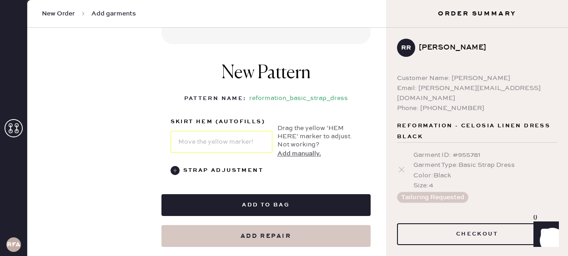
scroll to position [507, 0]
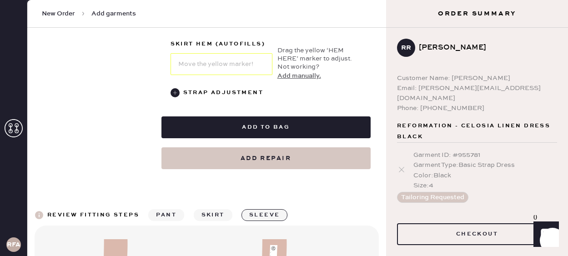
click at [262, 209] on button "sleeve" at bounding box center [265, 215] width 46 height 12
click at [218, 209] on button "skirt" at bounding box center [213, 215] width 39 height 12
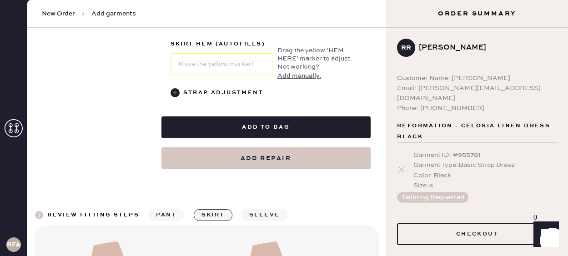
click at [271, 209] on button "sleeve" at bounding box center [265, 215] width 46 height 12
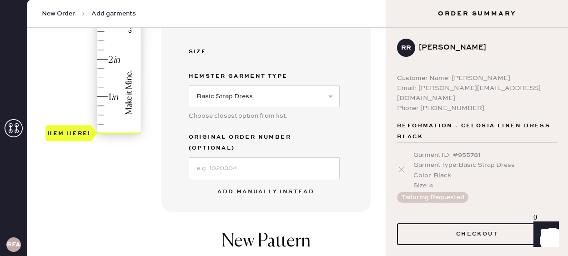
scroll to position [252, 0]
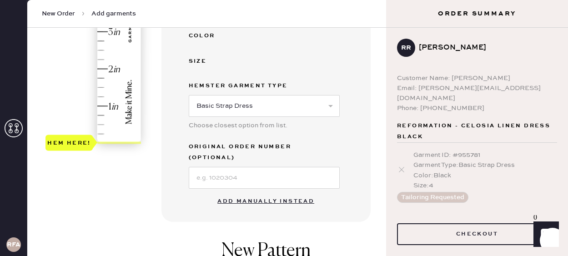
type input "1"
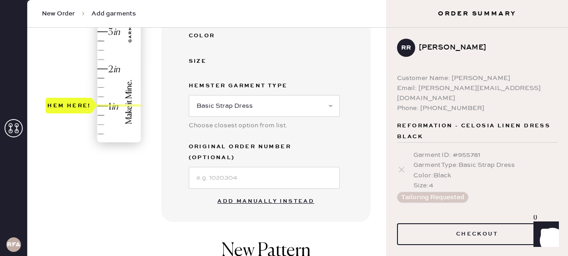
click at [103, 104] on div "Hem here!" at bounding box center [93, 13] width 97 height 268
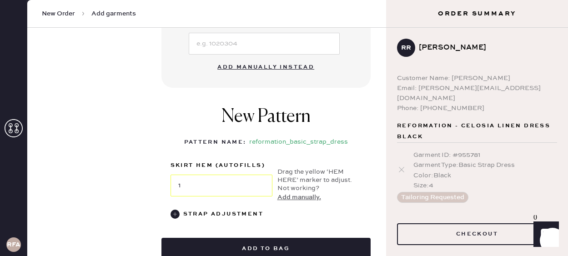
scroll to position [402, 0]
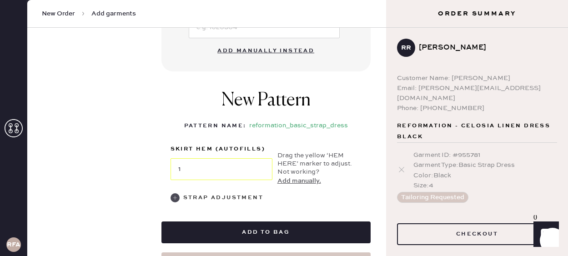
click at [177, 193] on use at bounding box center [175, 197] width 9 height 9
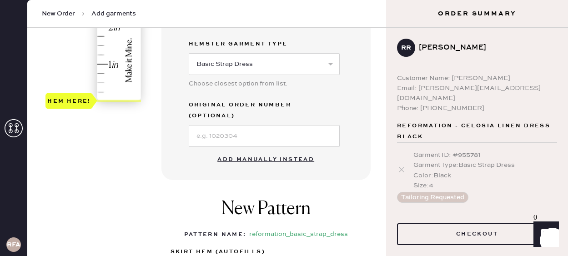
scroll to position [295, 0]
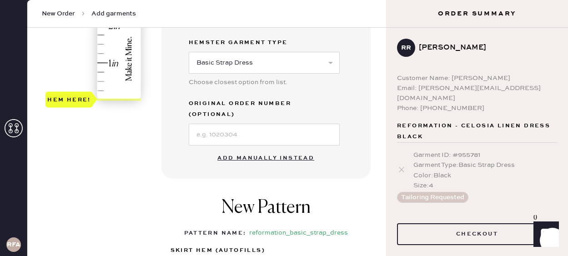
click at [259, 149] on button "Add manually instead" at bounding box center [266, 158] width 108 height 18
select select "6"
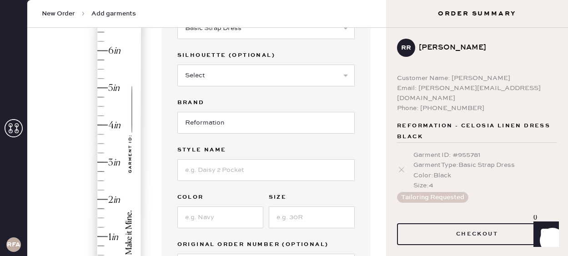
scroll to position [89, 0]
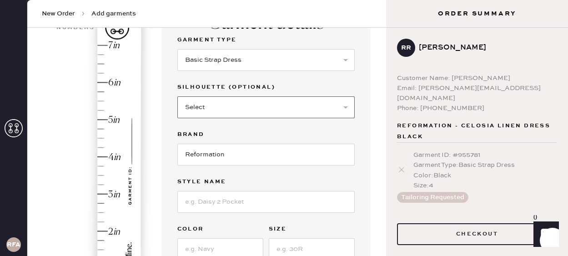
click at [246, 111] on select "Select Maxi Dress Midi Dress Mini Dress Other" at bounding box center [265, 107] width 177 height 22
select select "37"
click at [177, 96] on select "Select Maxi Dress Midi Dress Mini Dress Other" at bounding box center [265, 107] width 177 height 22
click at [235, 63] on select "Select Basic Skirt Jeans Leggings Pants Shorts Basic Sleeved Dress Basic Sleeve…" at bounding box center [265, 60] width 177 height 22
click at [177, 49] on select "Select Basic Skirt Jeans Leggings Pants Shorts Basic Sleeved Dress Basic Sleeve…" at bounding box center [265, 60] width 177 height 22
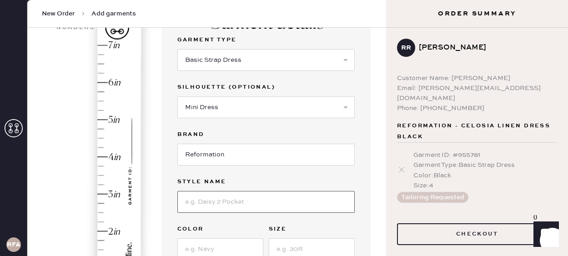
click at [214, 205] on input at bounding box center [265, 202] width 177 height 22
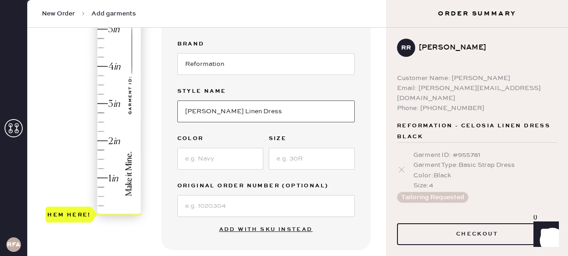
scroll to position [212, 0]
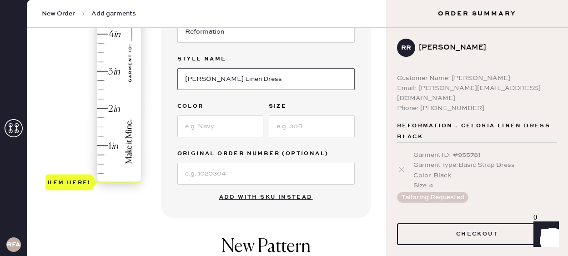
type input "Hamley Linen Dress"
click at [222, 130] on input at bounding box center [220, 127] width 86 height 22
type input "Paradise Lost"
click at [306, 125] on input at bounding box center [312, 127] width 86 height 22
type input "0"
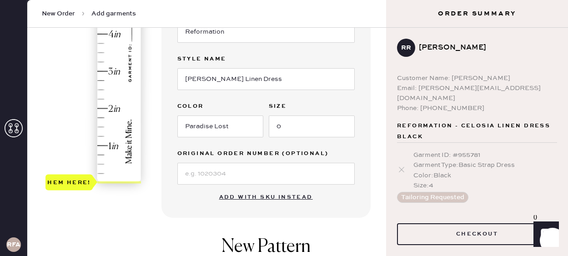
click at [118, 146] on div "Hem here!" at bounding box center [93, 53] width 97 height 268
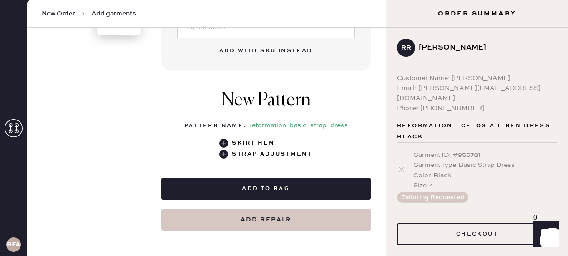
scroll to position [373, 0]
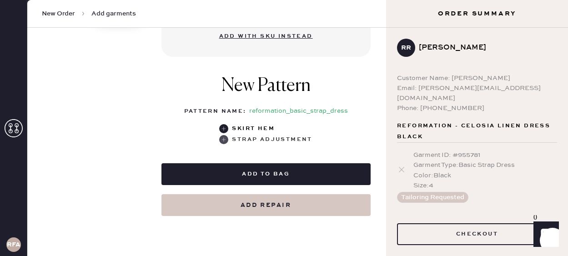
click at [227, 140] on use at bounding box center [223, 139] width 9 height 9
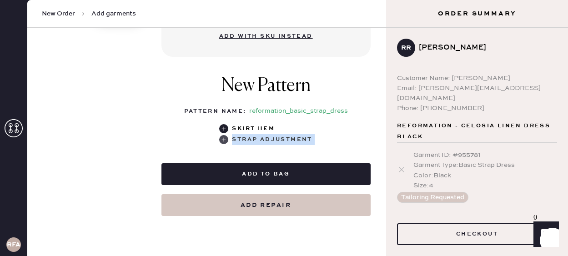
click at [227, 140] on use at bounding box center [223, 139] width 9 height 9
click at [189, 117] on div "New Pattern Pattern Name : reformation_basic_strap_dress 1 in 2 in 3 in 4 in Sh…" at bounding box center [266, 110] width 209 height 88
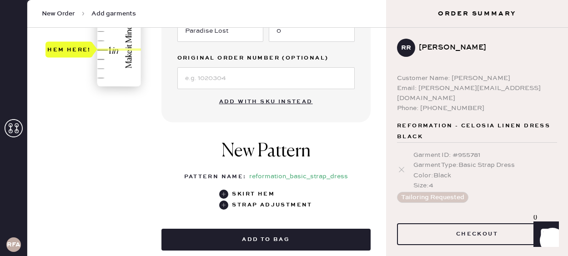
scroll to position [373, 0]
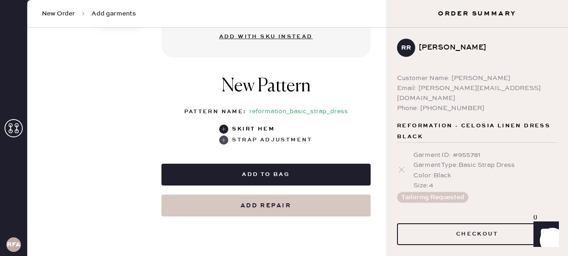
click at [227, 137] on use at bounding box center [223, 140] width 9 height 9
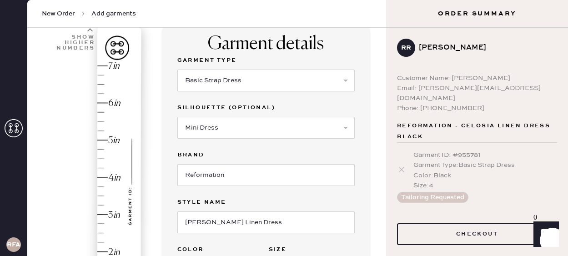
scroll to position [93, 0]
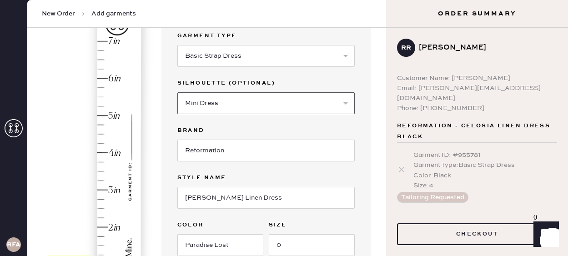
click at [231, 103] on select "Select Maxi Dress Midi Dress Mini Dress Other" at bounding box center [265, 103] width 177 height 22
click at [177, 92] on select "Select Maxi Dress Midi Dress Mini Dress Other" at bounding box center [265, 103] width 177 height 22
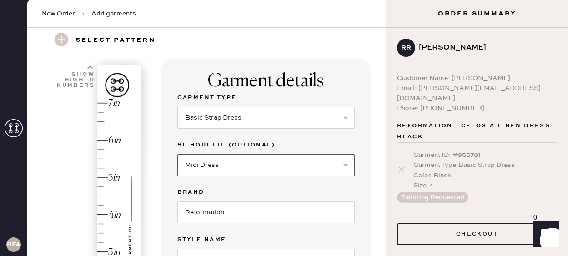
scroll to position [30, 0]
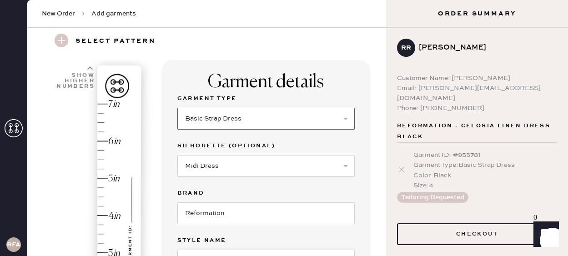
click at [229, 114] on select "Select Basic Skirt Jeans Leggings Pants Shorts Basic Sleeved Dress Basic Sleeve…" at bounding box center [265, 119] width 177 height 22
click at [177, 108] on select "Select Basic Skirt Jeans Leggings Pants Shorts Basic Sleeved Dress Basic Sleeve…" at bounding box center [265, 119] width 177 height 22
click at [233, 169] on select "Select Maxi Dress Midi Dress Mini Dress Other" at bounding box center [265, 166] width 177 height 22
select select "37"
click at [177, 155] on select "Select Maxi Dress Midi Dress Mini Dress Other" at bounding box center [265, 166] width 177 height 22
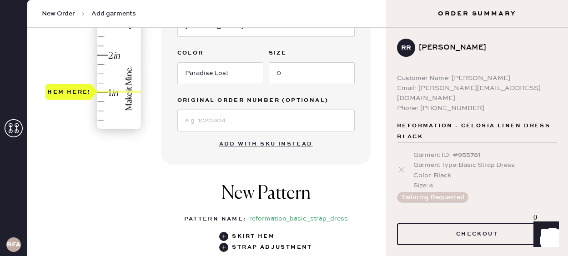
scroll to position [394, 0]
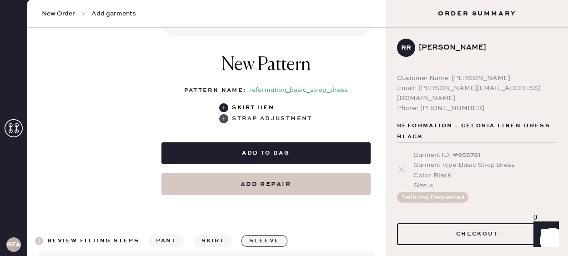
click at [221, 116] on use at bounding box center [223, 118] width 9 height 9
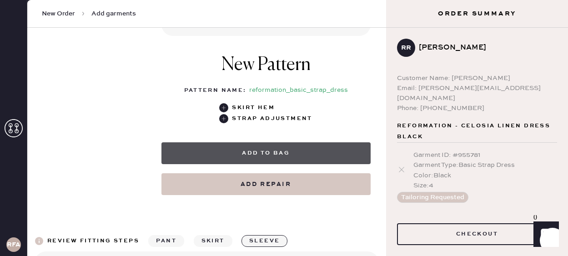
click at [245, 154] on button "Add to bag" at bounding box center [266, 153] width 209 height 22
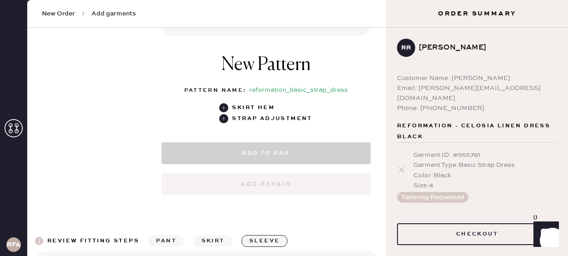
select select "6"
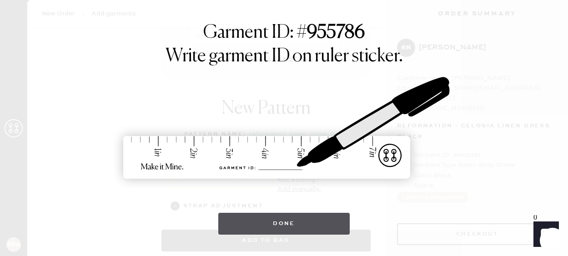
click at [275, 222] on button "Done" at bounding box center [283, 224] width 131 height 22
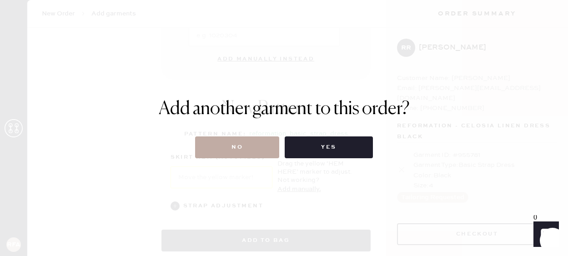
click at [263, 141] on button "No" at bounding box center [237, 147] width 84 height 22
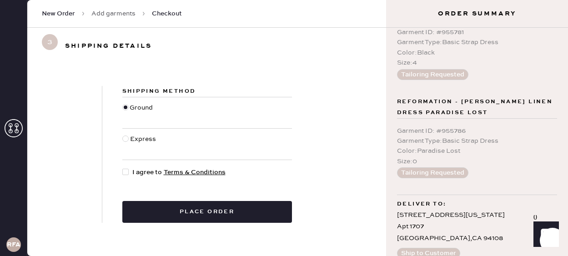
scroll to position [126, 0]
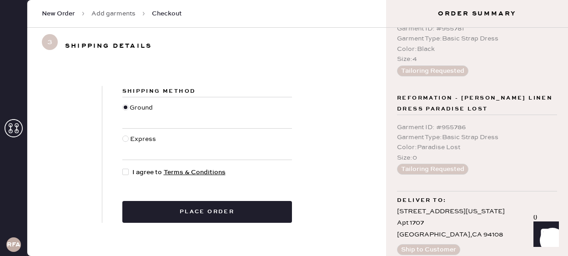
click at [124, 137] on div at bounding box center [125, 139] width 6 height 6
click at [123, 135] on input "Express" at bounding box center [122, 134] width 0 height 0
radio input "true"
click at [126, 169] on div at bounding box center [125, 172] width 6 height 6
click at [123, 168] on input "I agree to Terms & Conditions" at bounding box center [122, 167] width 0 height 0
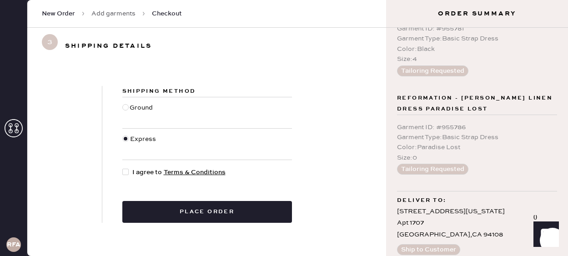
checkbox input "true"
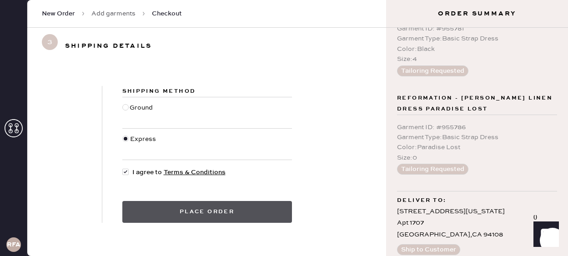
click at [177, 203] on button "Place order" at bounding box center [207, 212] width 170 height 22
